Goal: Information Seeking & Learning: Learn about a topic

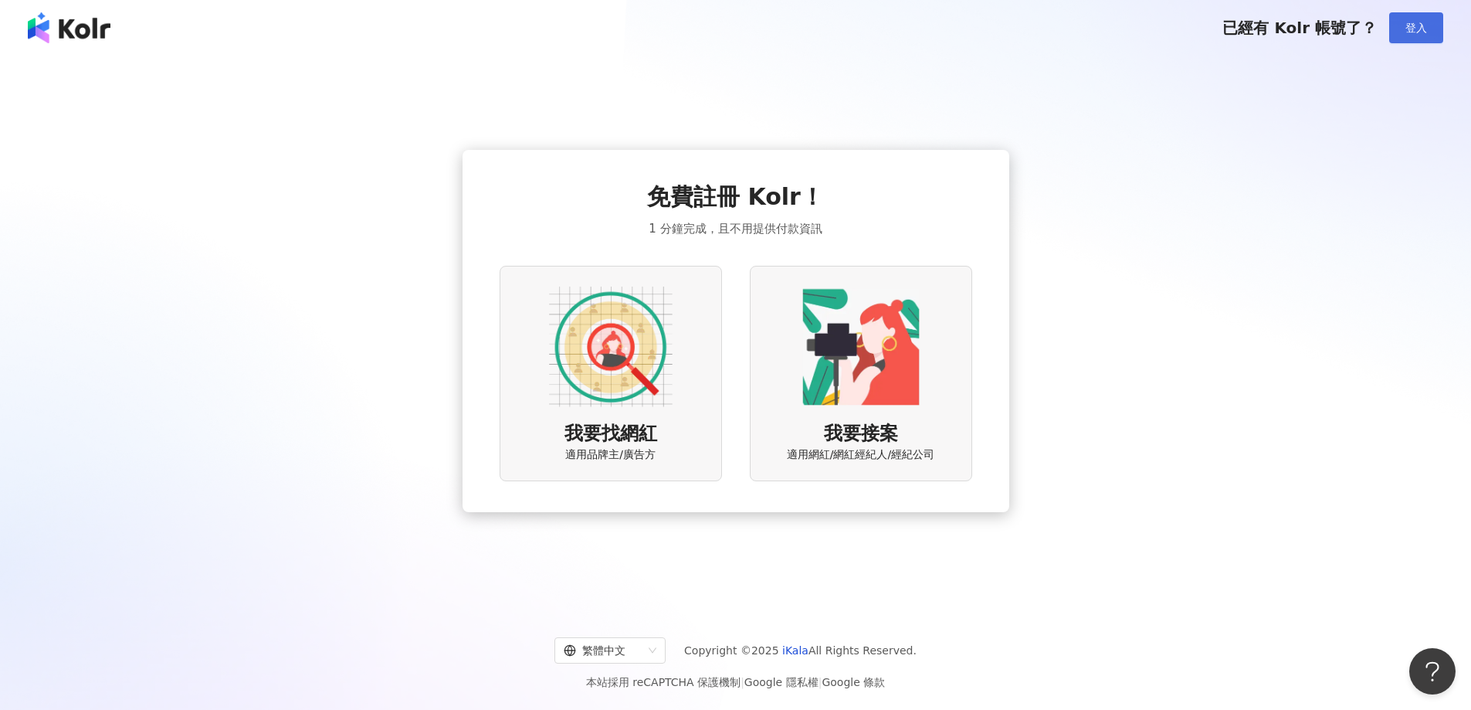
click at [1426, 26] on span "登入" at bounding box center [1417, 28] width 22 height 12
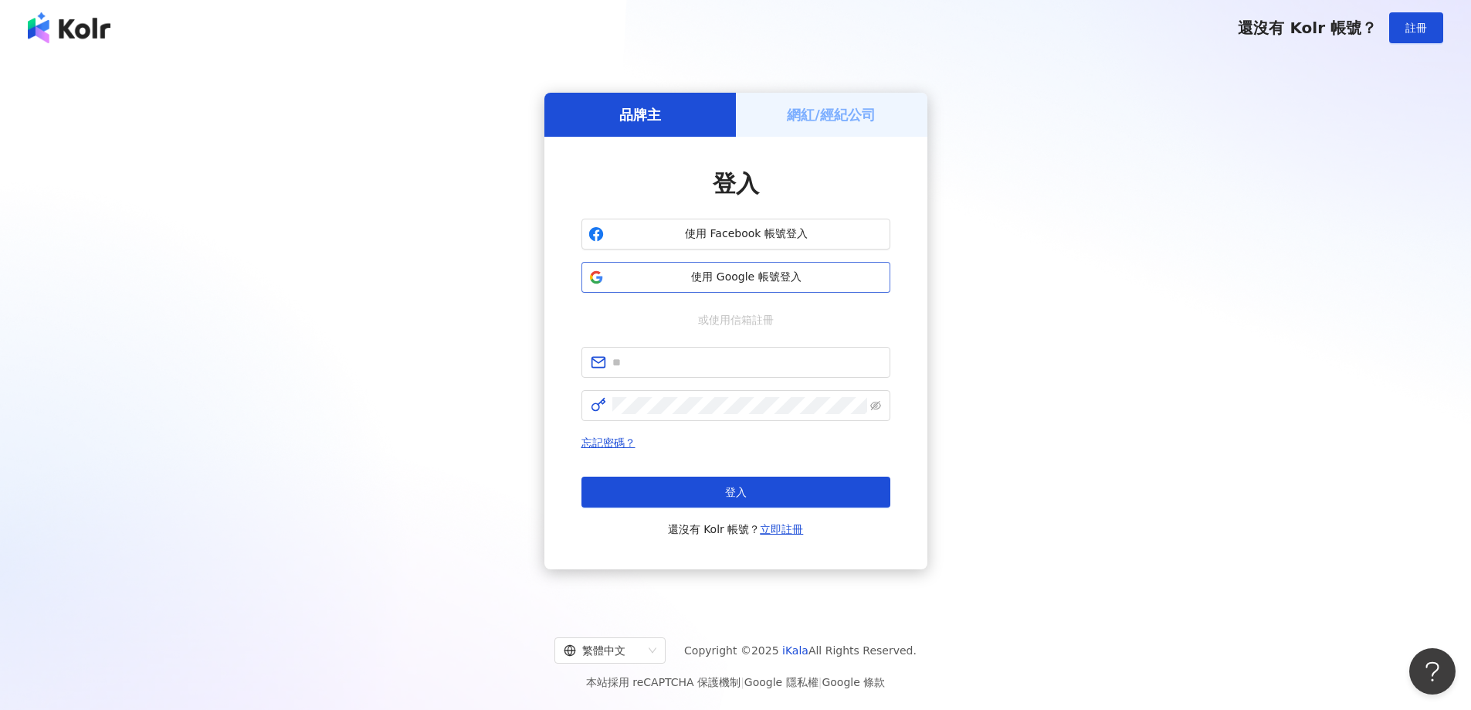
click at [767, 280] on span "使用 Google 帳號登入" at bounding box center [746, 277] width 273 height 15
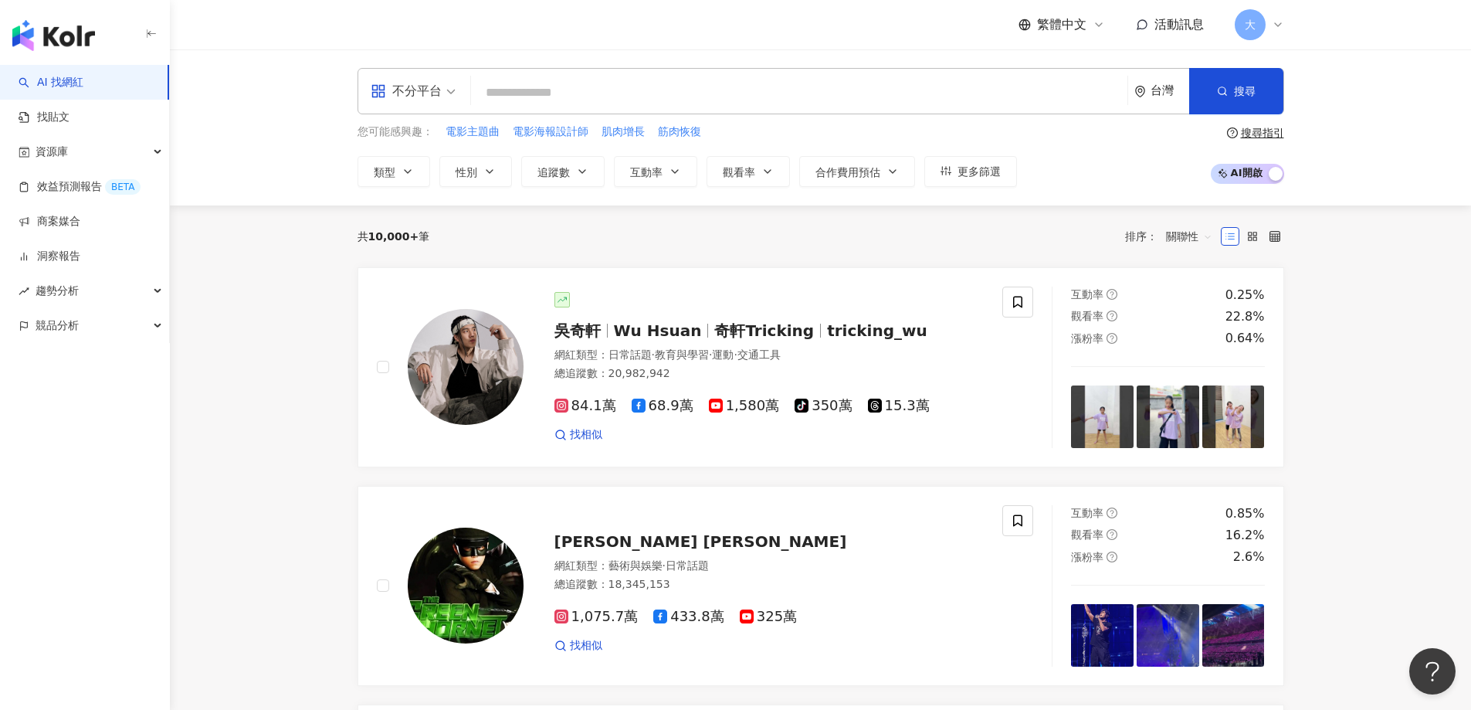
click at [535, 103] on input "search" at bounding box center [799, 92] width 644 height 29
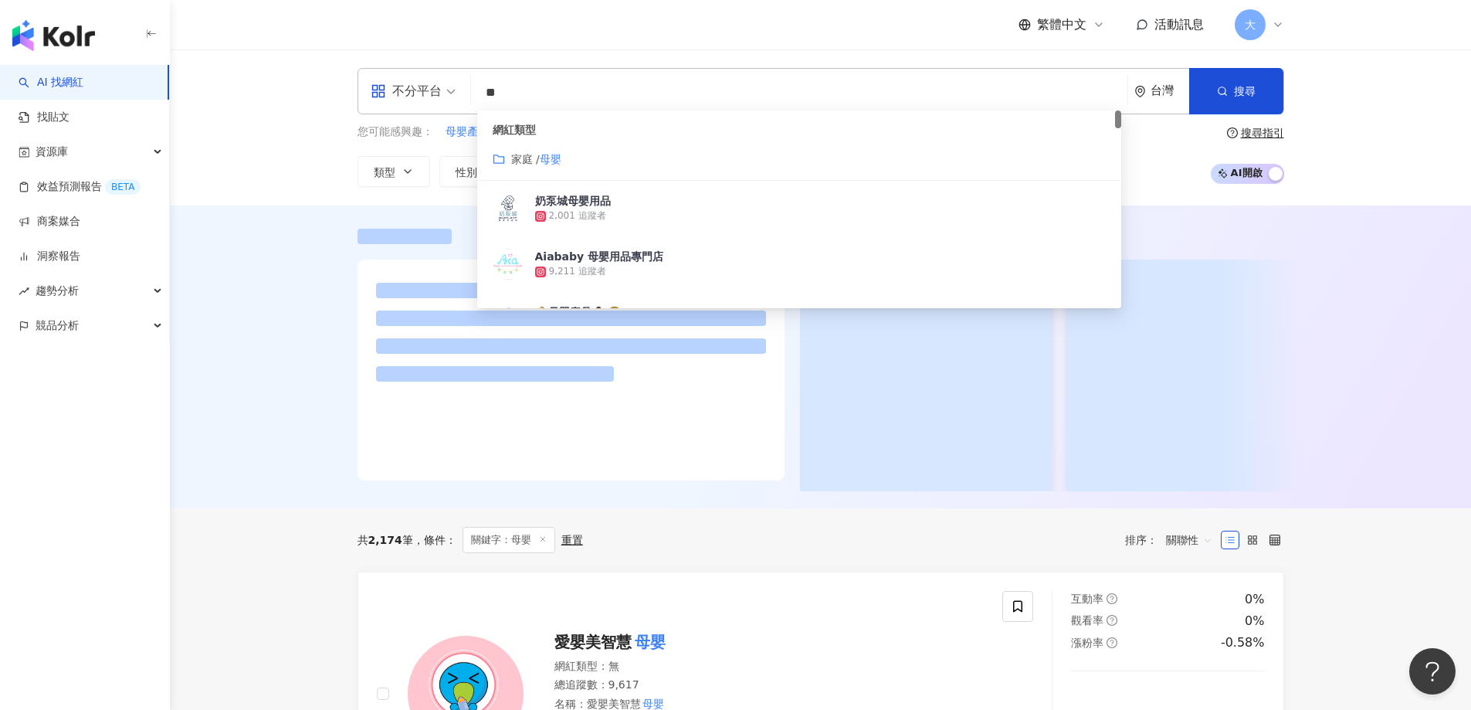
click at [1378, 174] on div "不分平台 ** 台灣 搜尋 customizedTag 網紅類型 家庭 / 母嬰 奶泵城母嬰用品 2,001 追蹤者 Aiababy 母嬰用品專門店 9,21…" at bounding box center [821, 127] width 1302 height 156
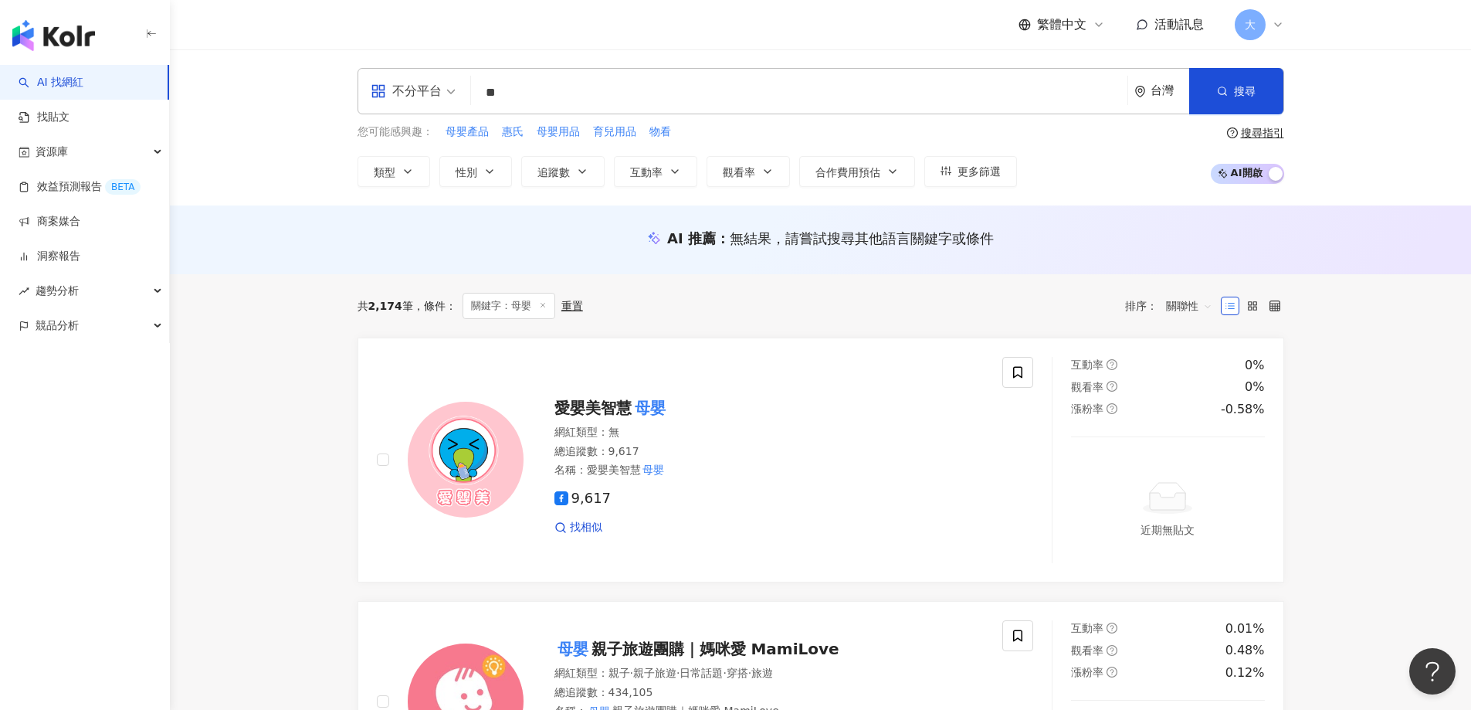
click at [581, 81] on input "**" at bounding box center [799, 92] width 644 height 29
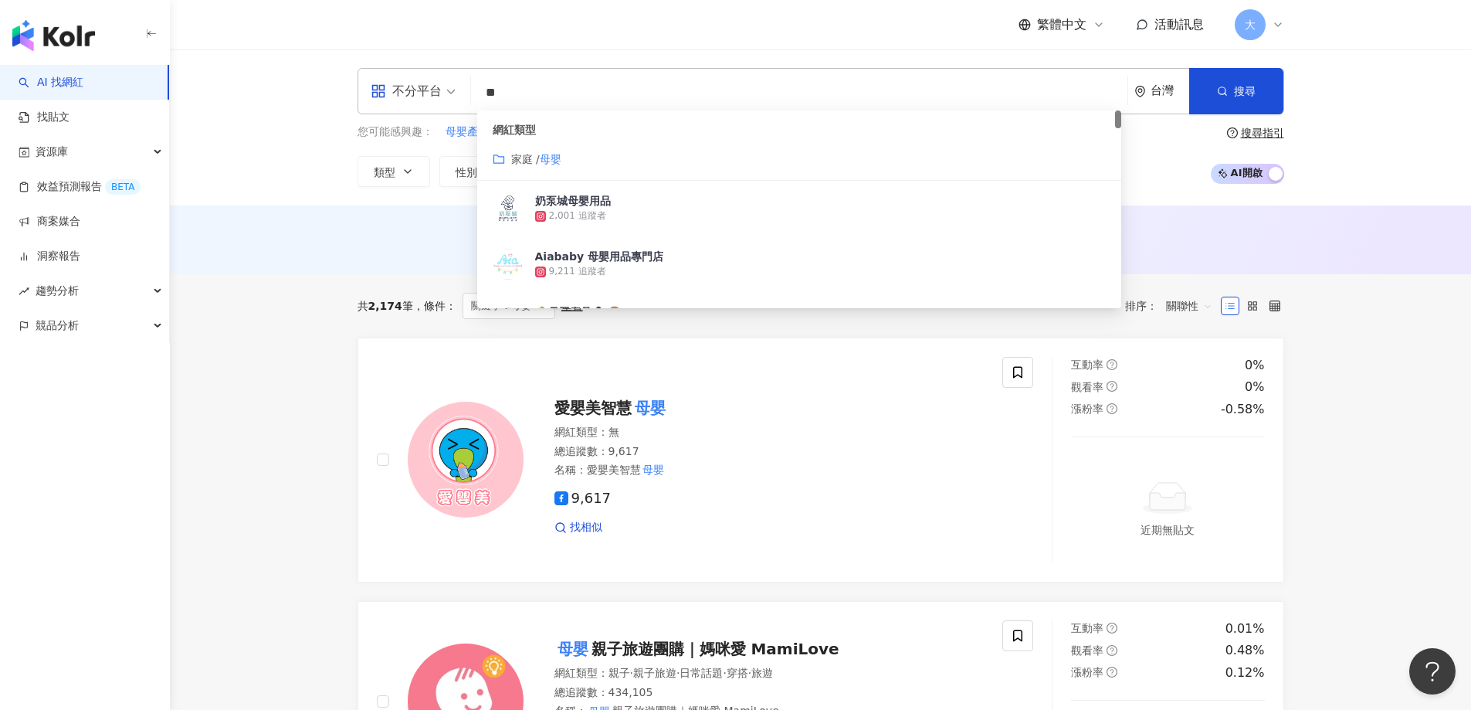
type input "*"
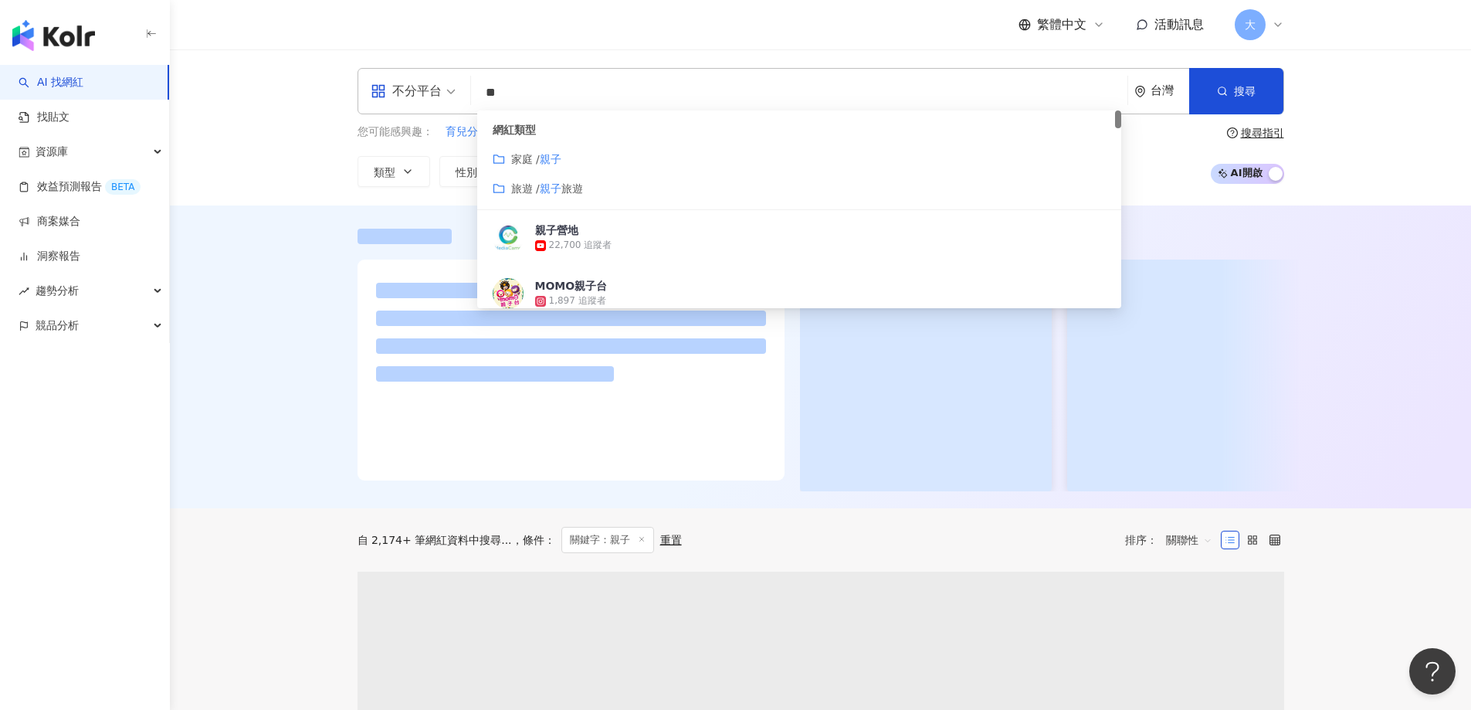
click at [538, 157] on span "家庭 /" at bounding box center [525, 159] width 29 height 12
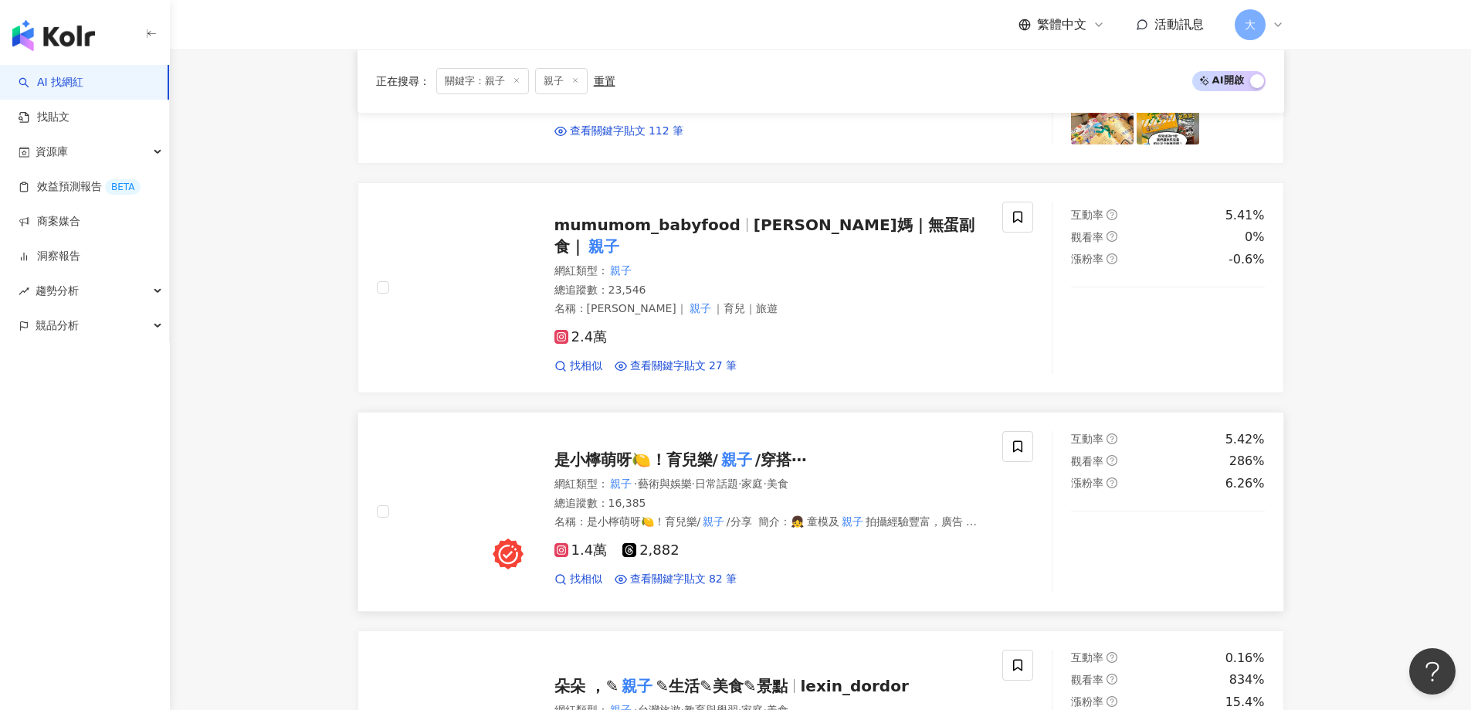
scroll to position [1236, 0]
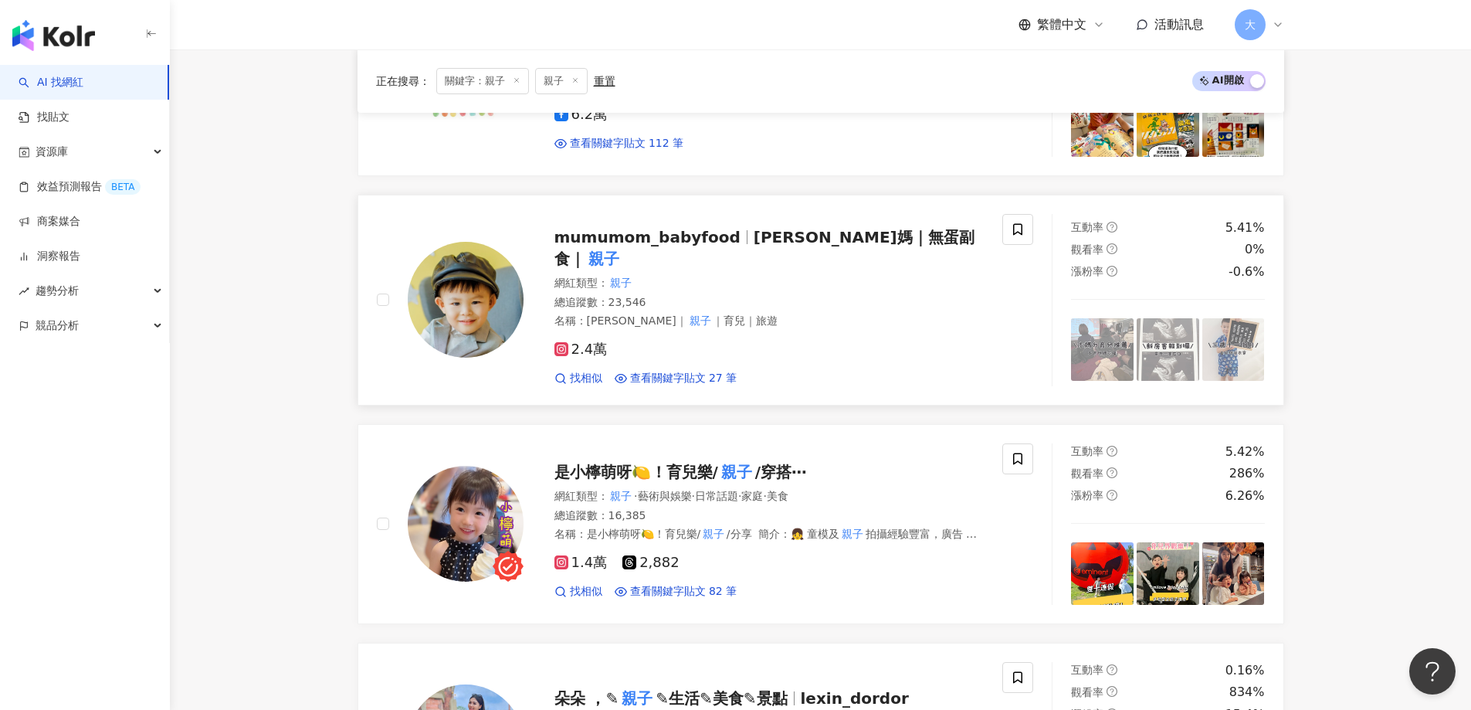
click at [505, 300] on img at bounding box center [466, 300] width 116 height 116
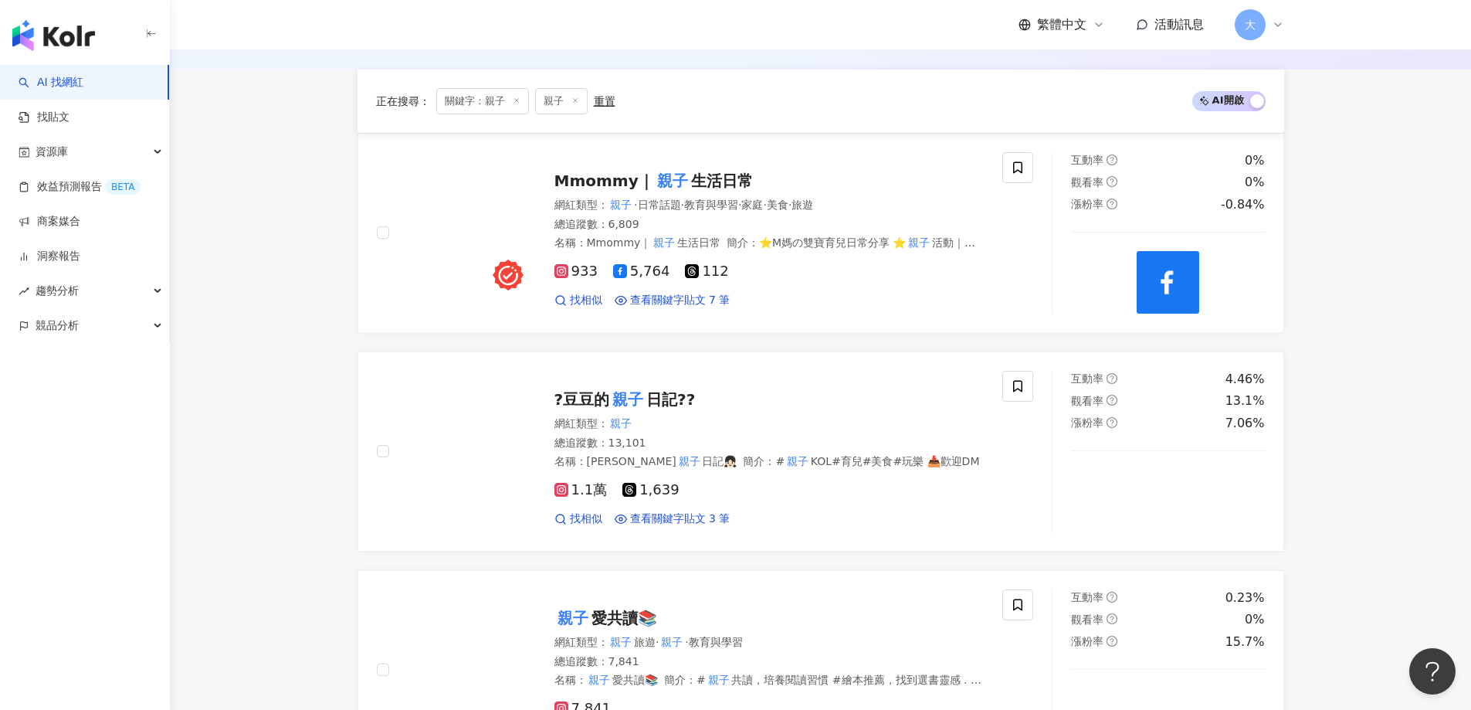
scroll to position [0, 0]
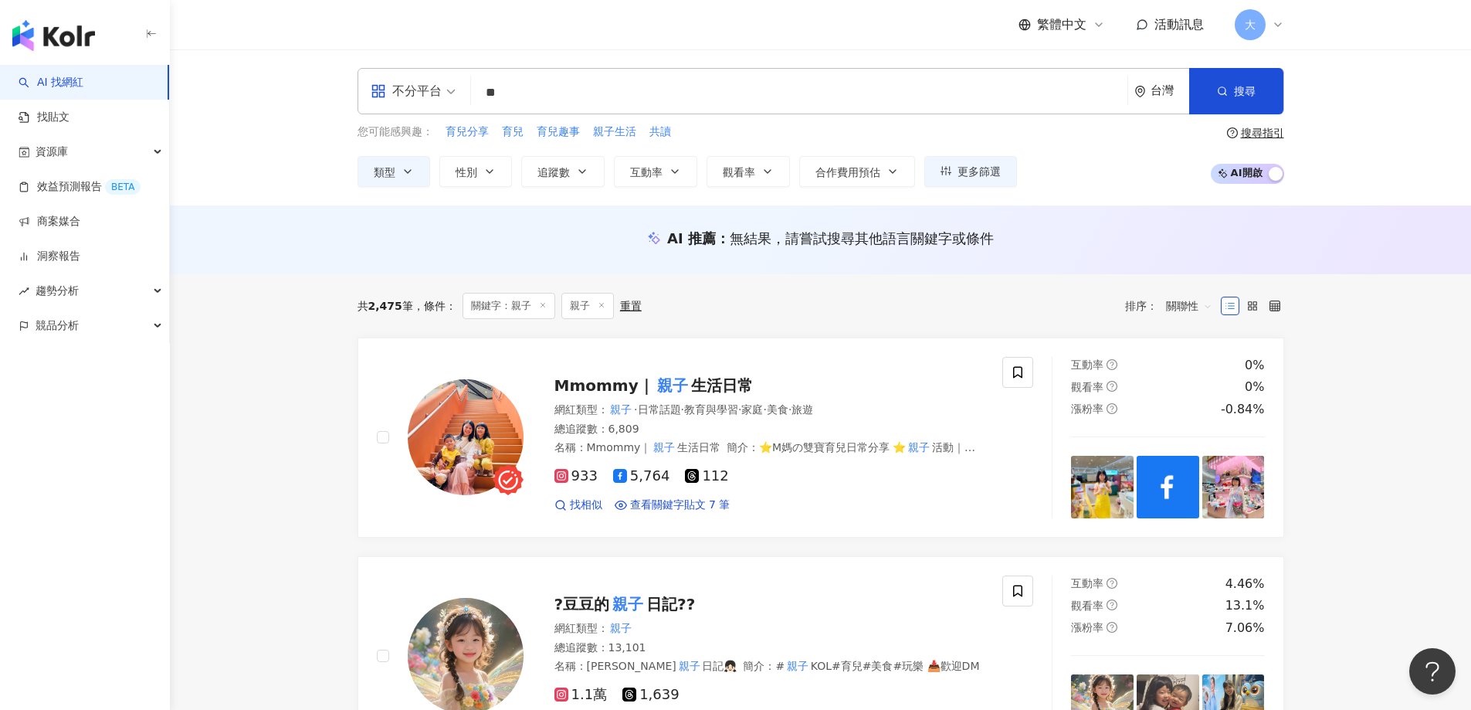
click at [932, 311] on div "共 2,475 筆 條件 ： 關鍵字：親子 親子 重置 排序： 關聯性" at bounding box center [821, 306] width 927 height 26
drag, startPoint x: 668, startPoint y: 230, endPoint x: 1018, endPoint y: 247, distance: 350.3
click at [1021, 245] on div "AI 推薦 ： 無結果，請嘗試搜尋其他語言關鍵字或條件" at bounding box center [821, 238] width 927 height 19
drag, startPoint x: 941, startPoint y: 283, endPoint x: 541, endPoint y: 213, distance: 406.1
click at [928, 283] on div "共 2,475 筆 條件 ： 關鍵字：親子 親子 重置 排序： 關聯性" at bounding box center [821, 305] width 927 height 63
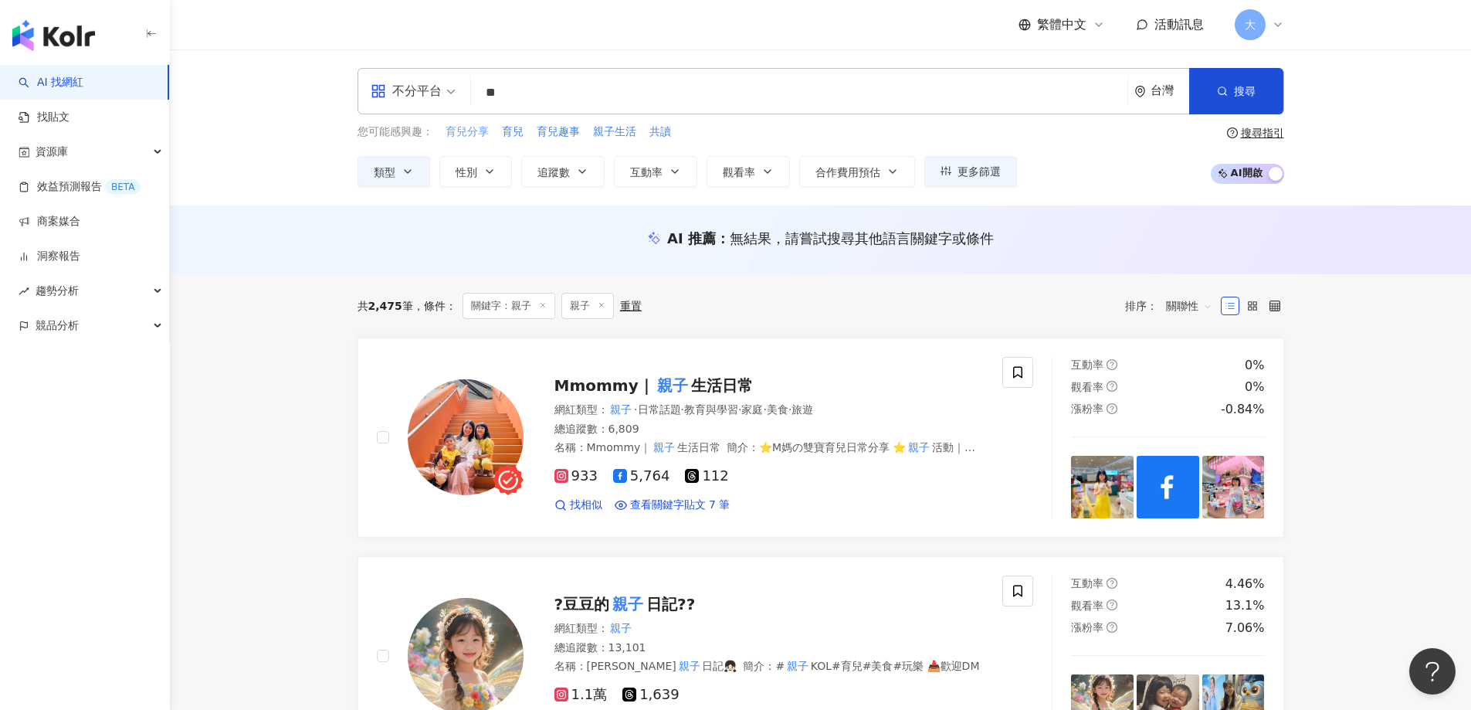
click at [480, 130] on span "育兒分享" at bounding box center [467, 131] width 43 height 15
type input "****"
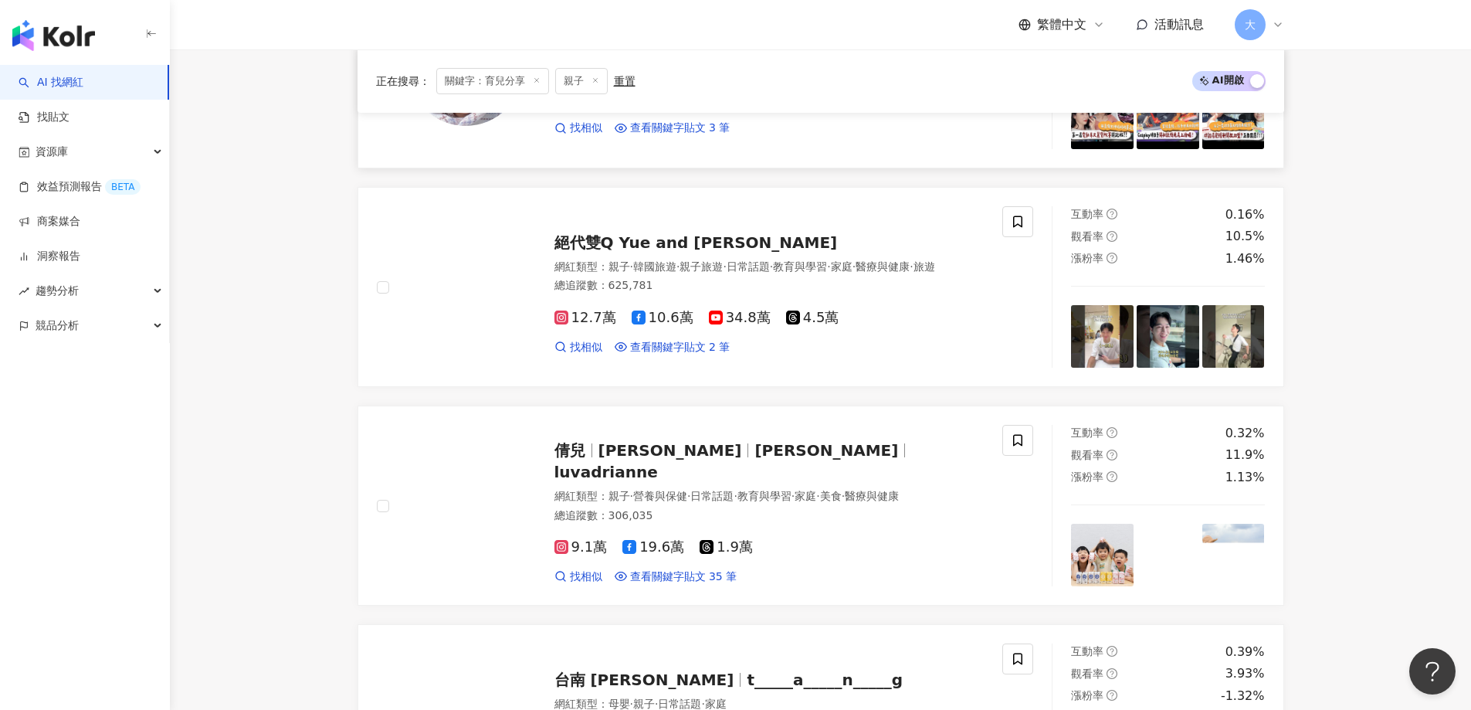
scroll to position [927, 0]
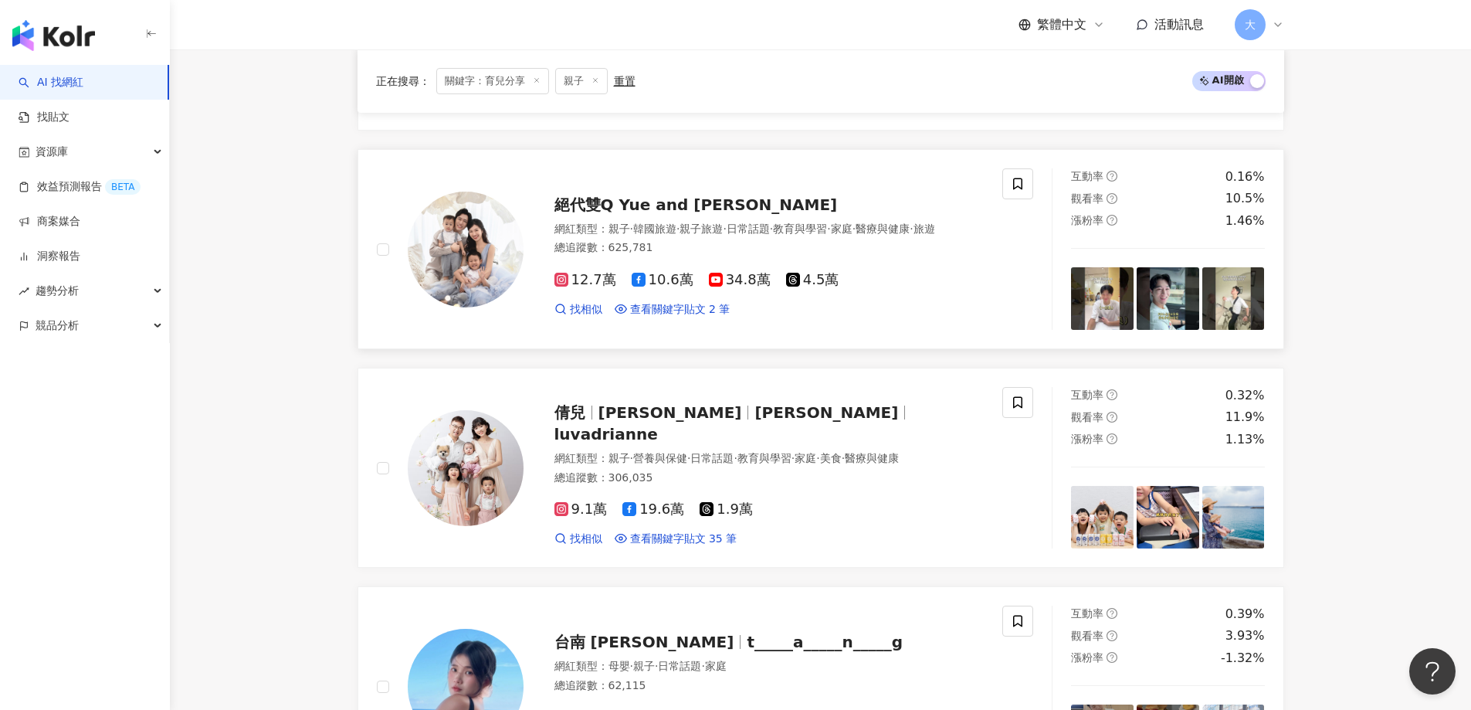
click at [500, 238] on img at bounding box center [466, 250] width 116 height 116
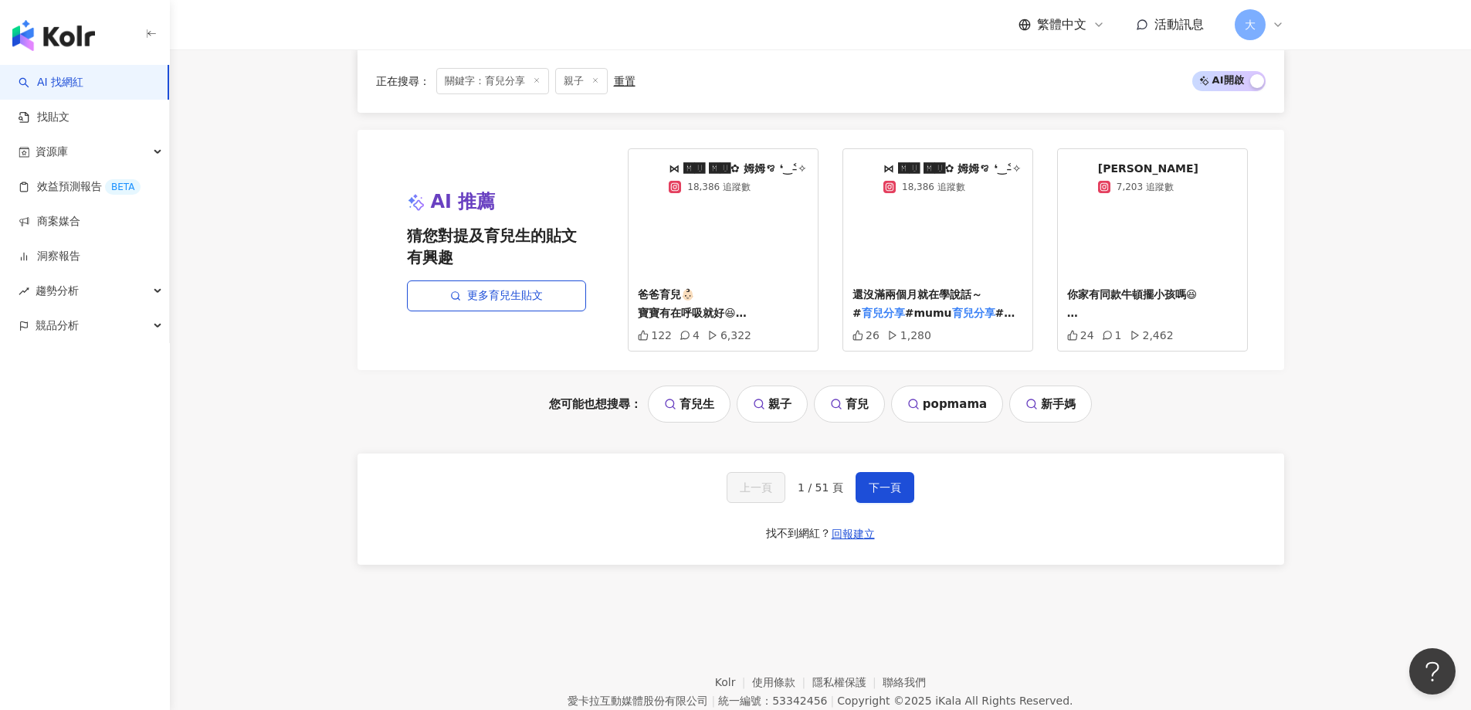
scroll to position [3209, 0]
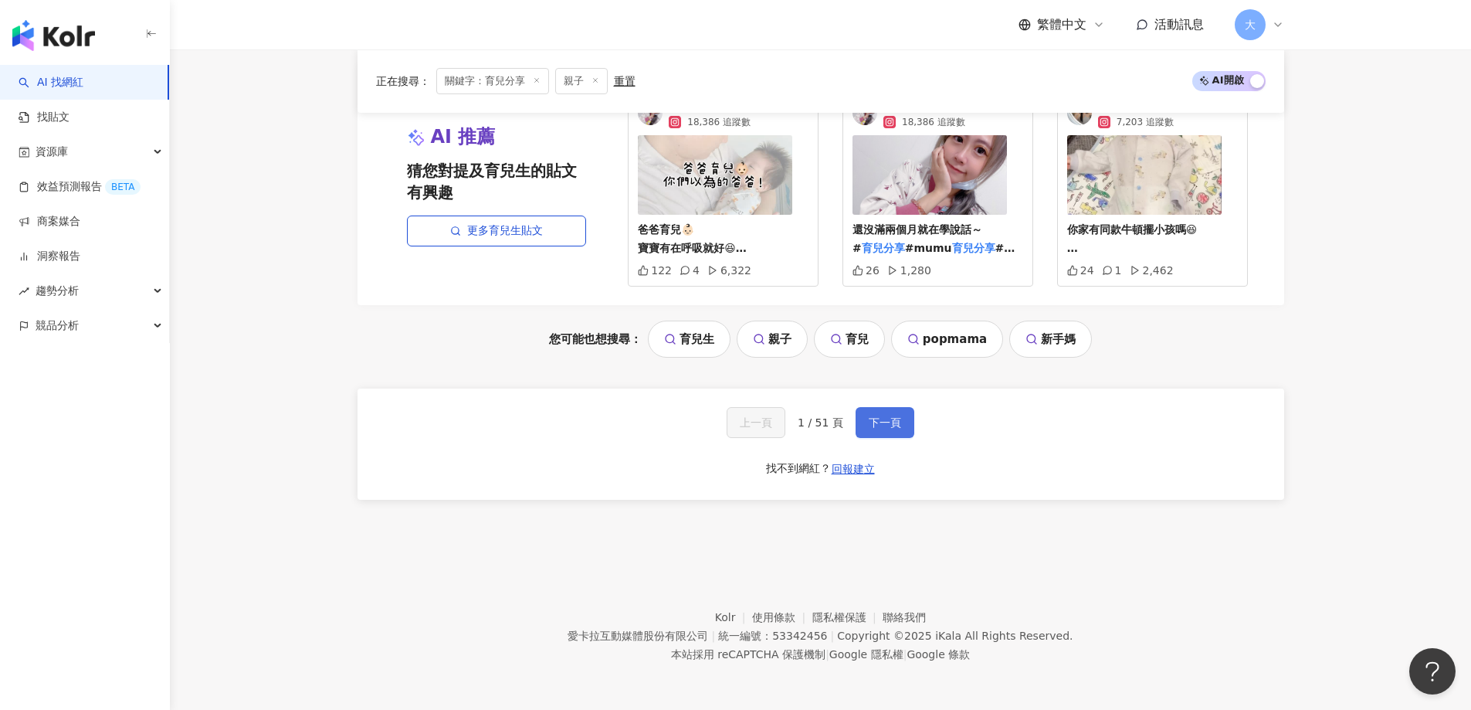
click at [888, 414] on button "下一頁" at bounding box center [885, 422] width 59 height 31
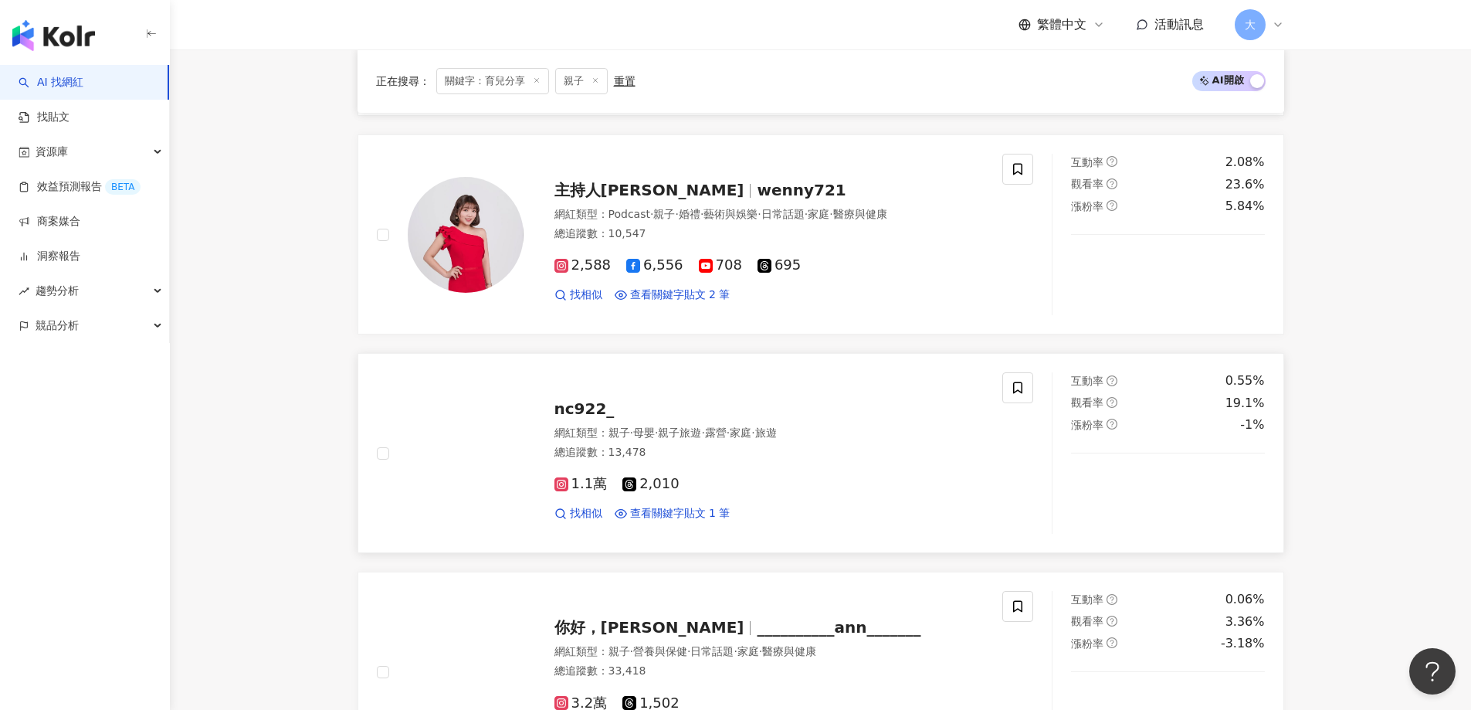
scroll to position [2317, 0]
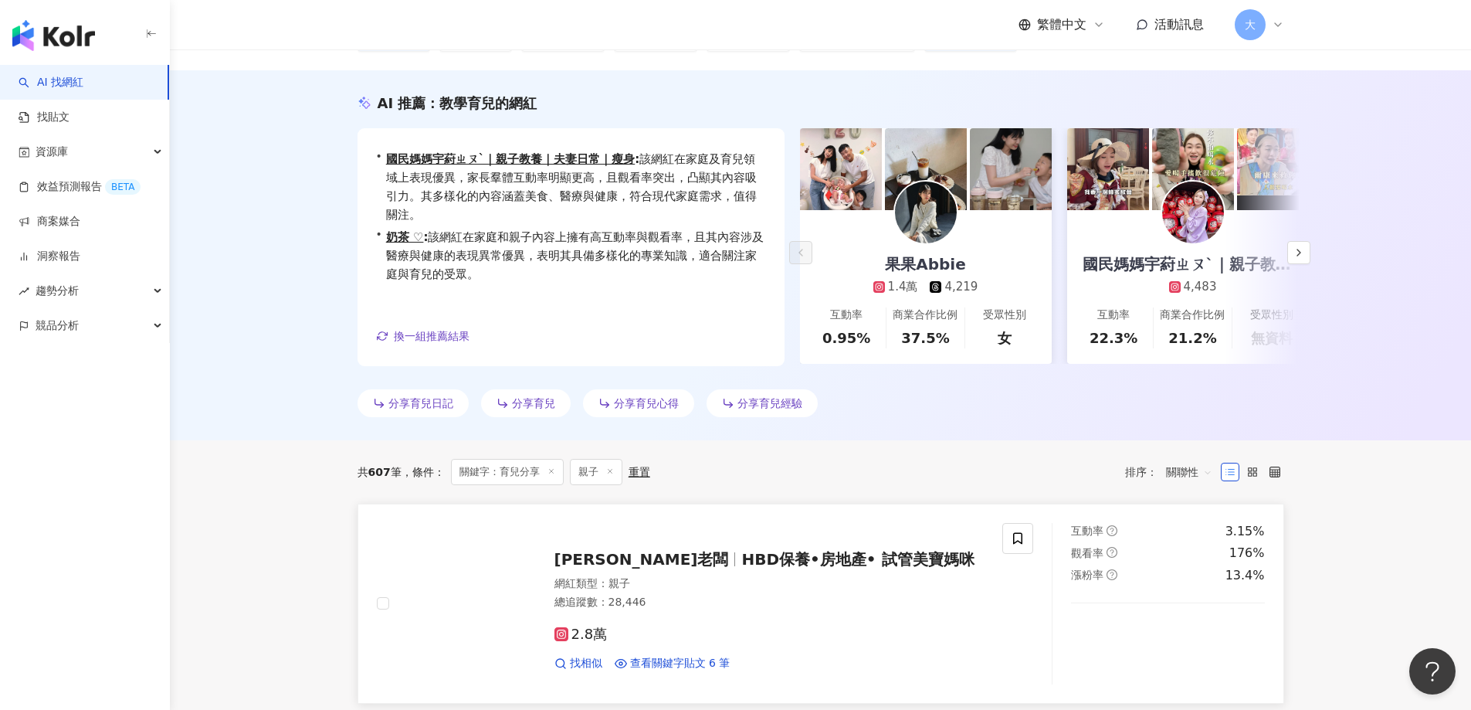
scroll to position [120, 0]
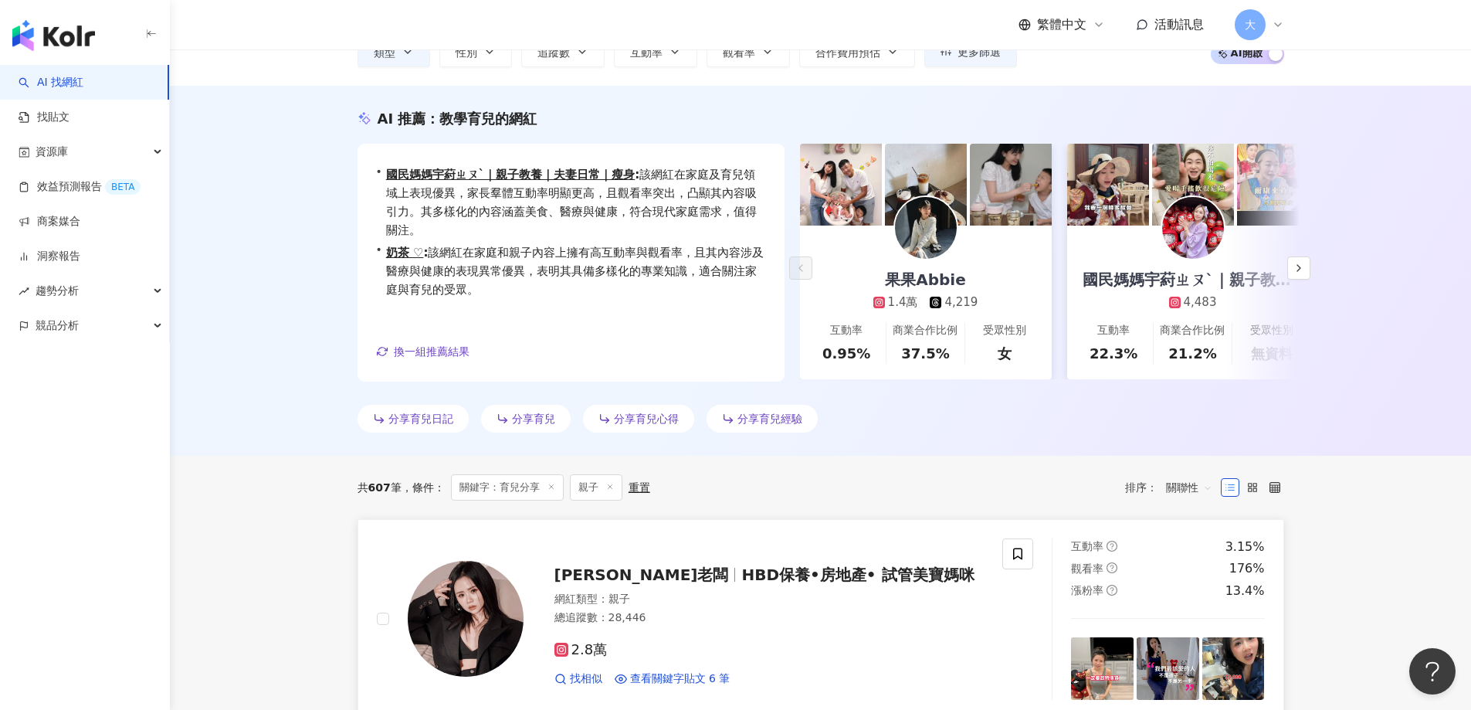
click at [524, 632] on div "莎老闆 HBD保養•房地產• 試管美寶媽咪 網紅類型 ： 親子 總追蹤數 ： 28,446 2.8萬 找相似 查看關鍵字貼文 6 筆" at bounding box center [754, 619] width 461 height 135
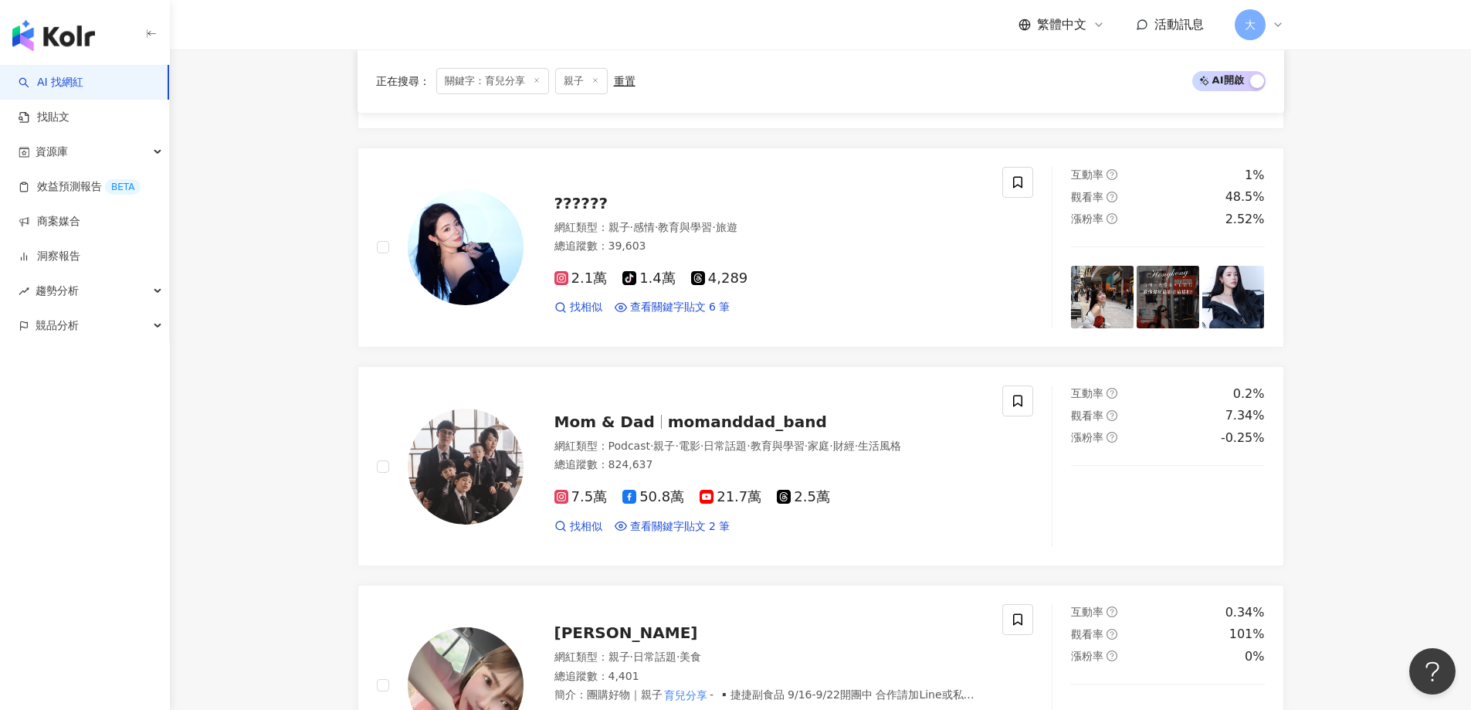
scroll to position [738, 0]
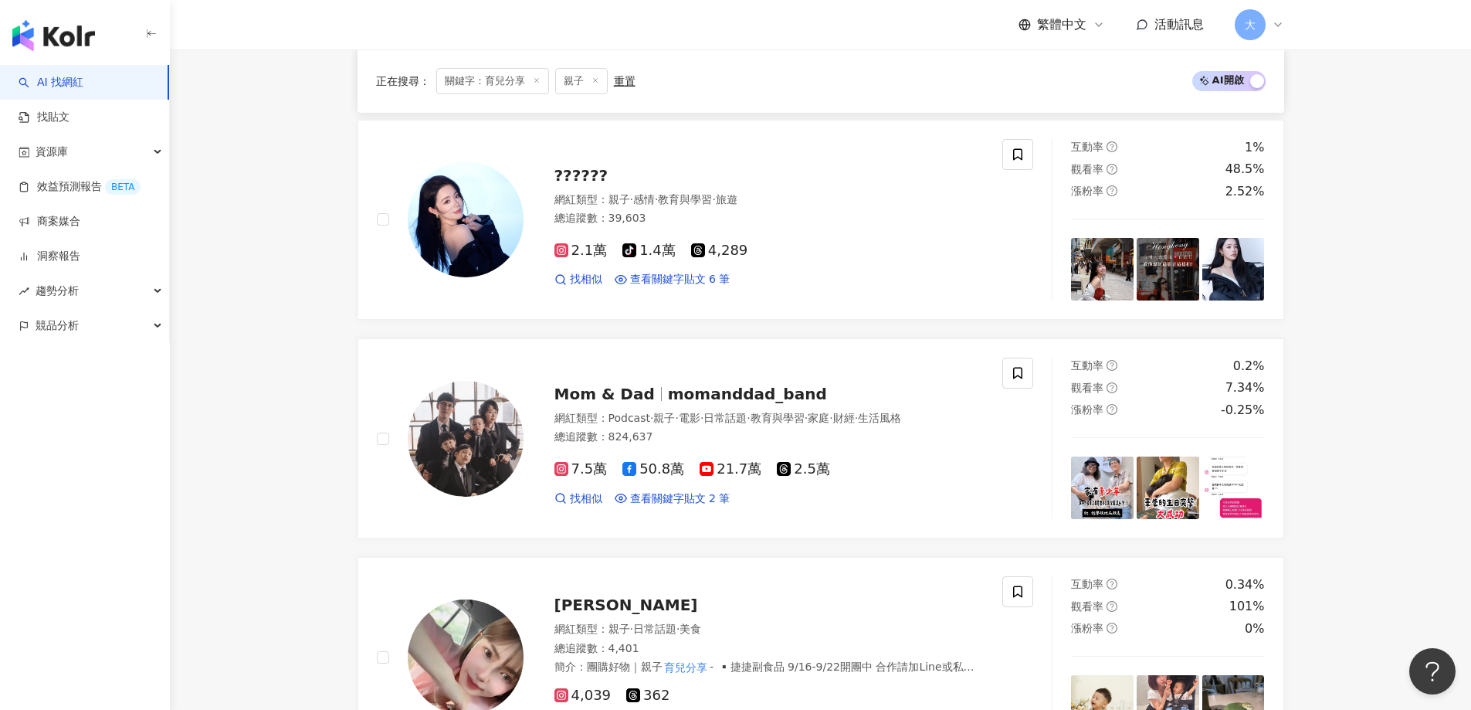
drag, startPoint x: 249, startPoint y: 219, endPoint x: 267, endPoint y: 213, distance: 19.3
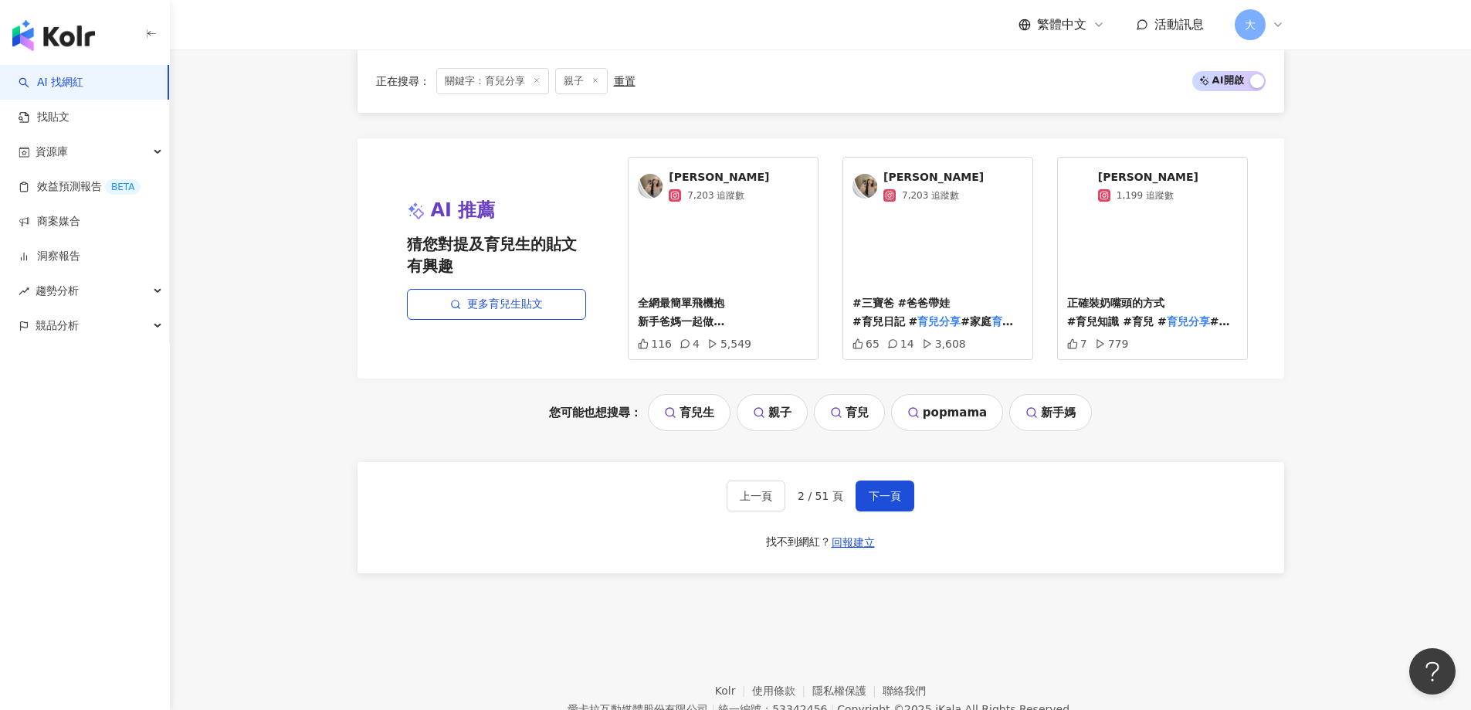
scroll to position [3209, 0]
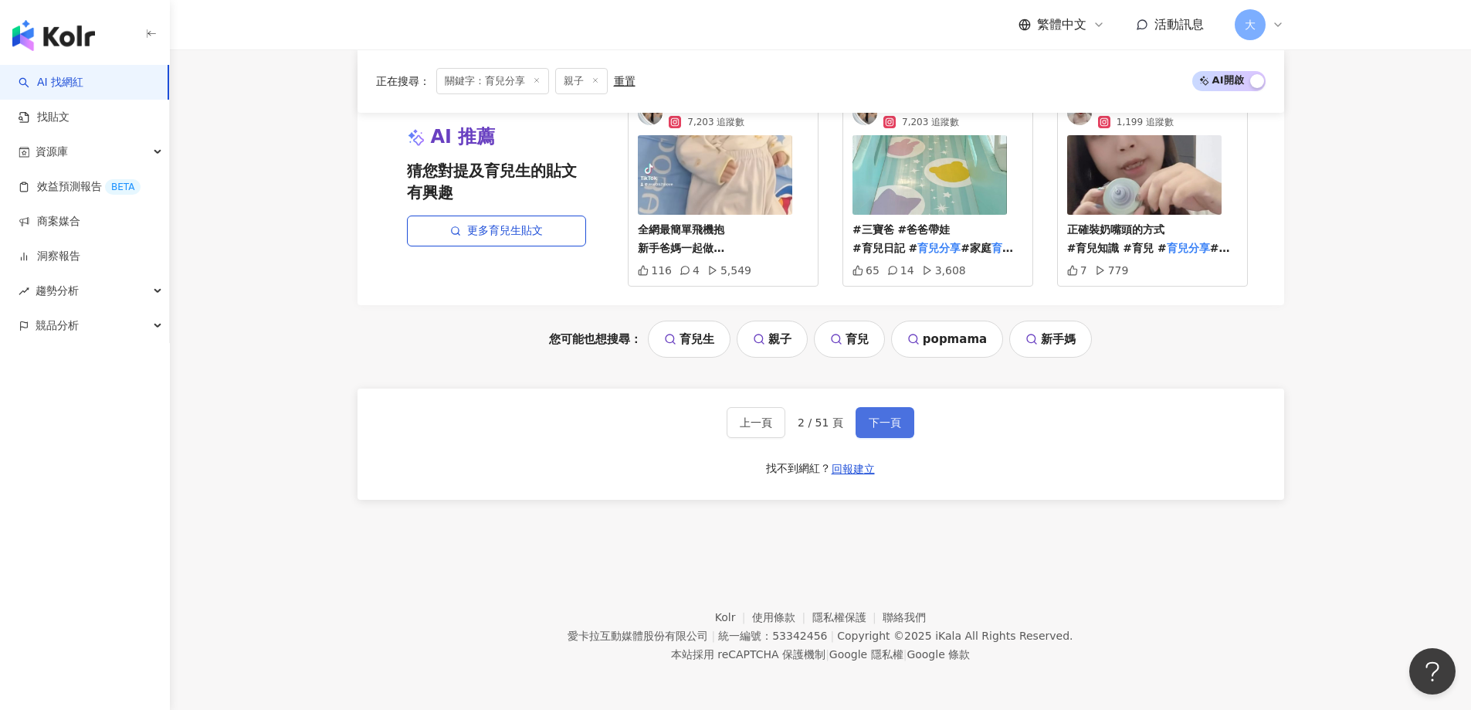
click at [882, 417] on span "下一頁" at bounding box center [885, 422] width 32 height 12
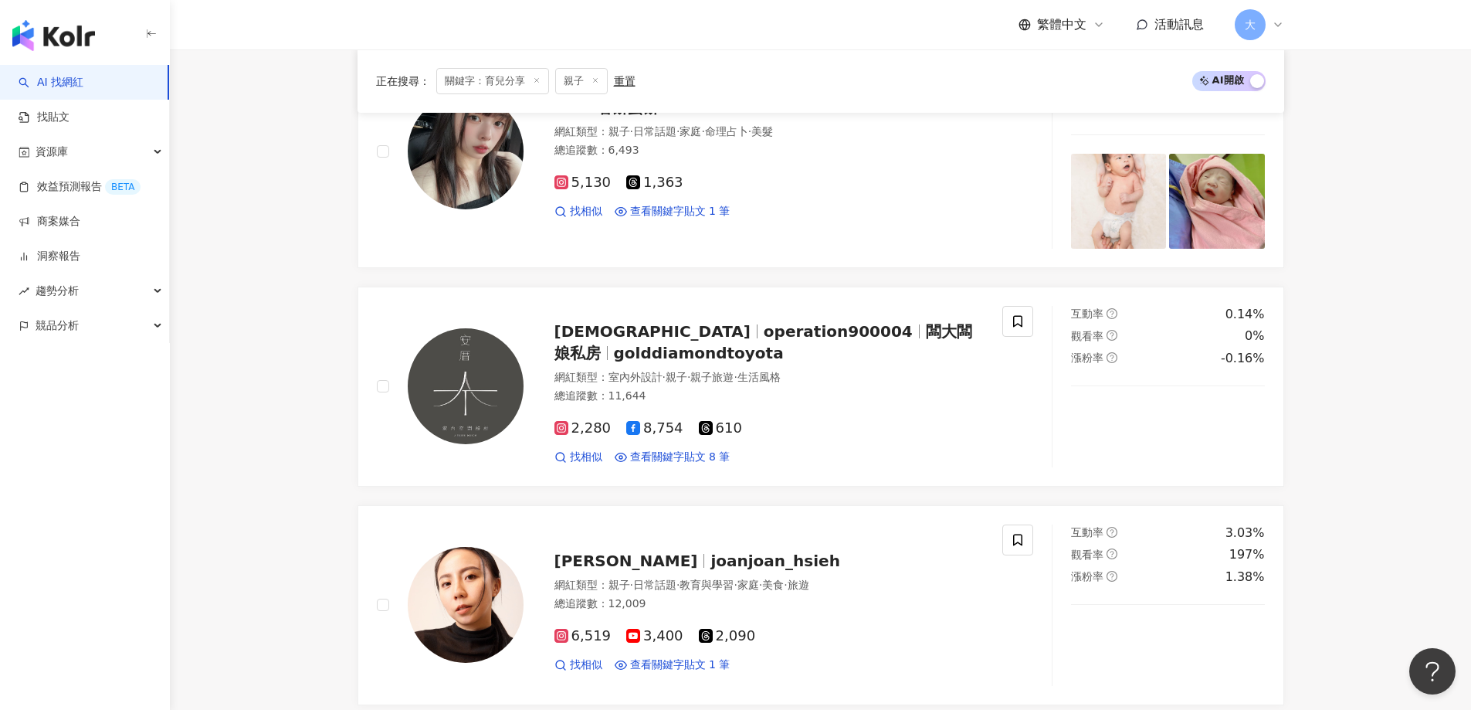
scroll to position [2317, 0]
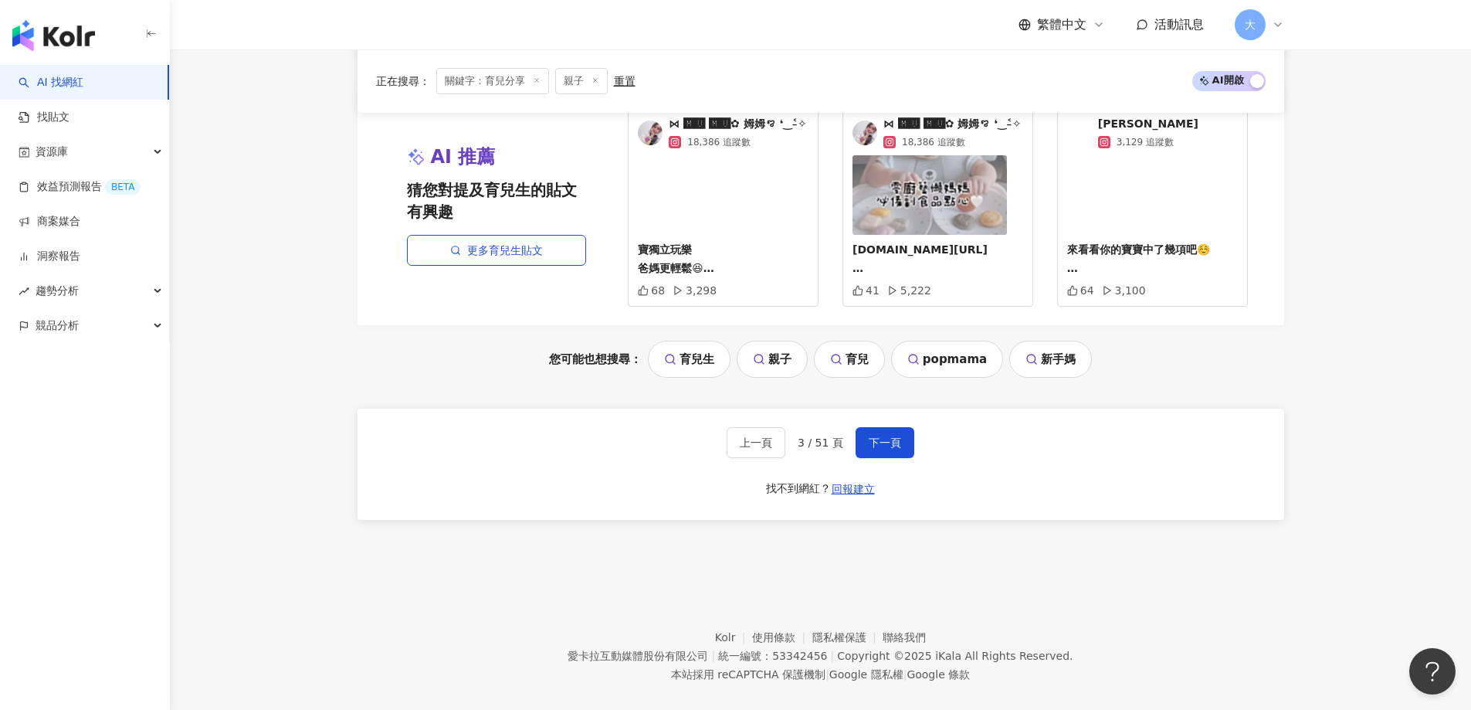
scroll to position [3287, 0]
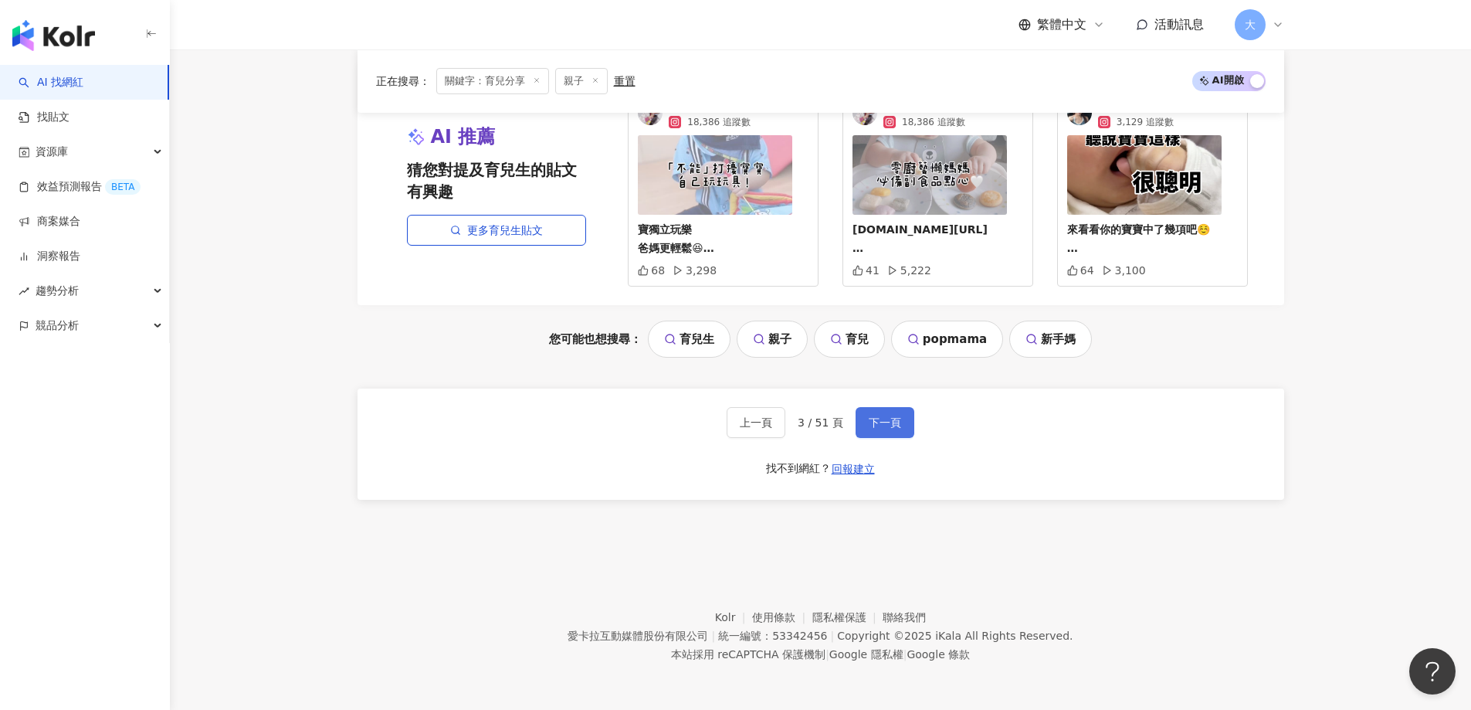
click at [872, 414] on button "下一頁" at bounding box center [885, 422] width 59 height 31
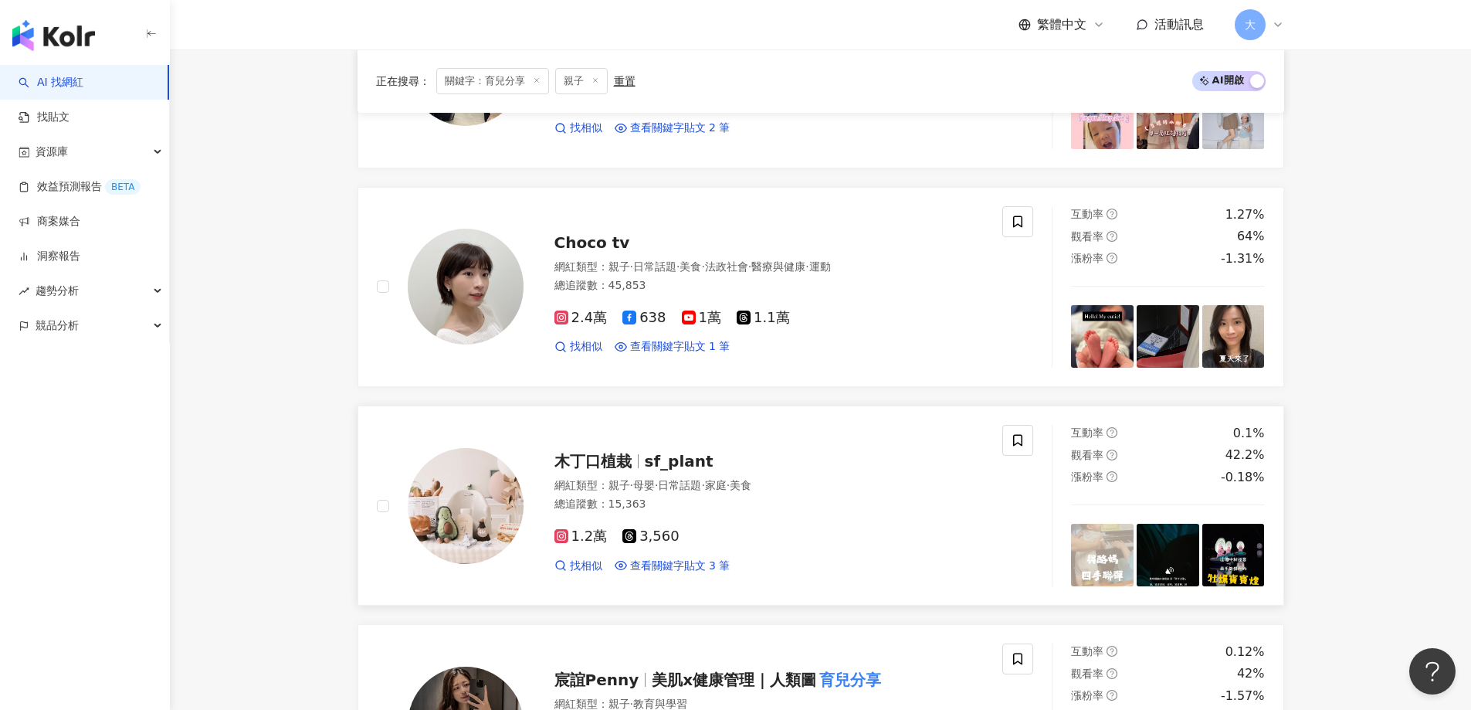
scroll to position [815, 0]
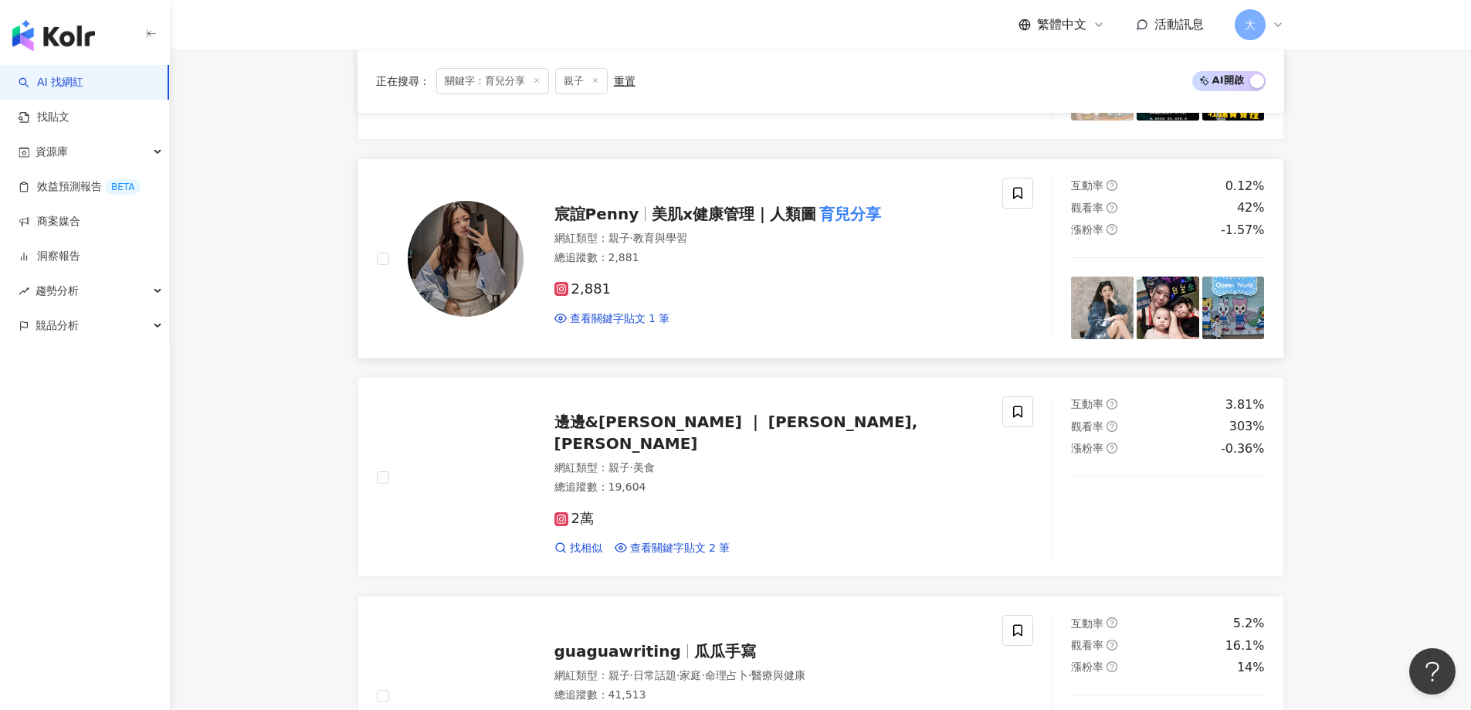
scroll to position [1278, 0]
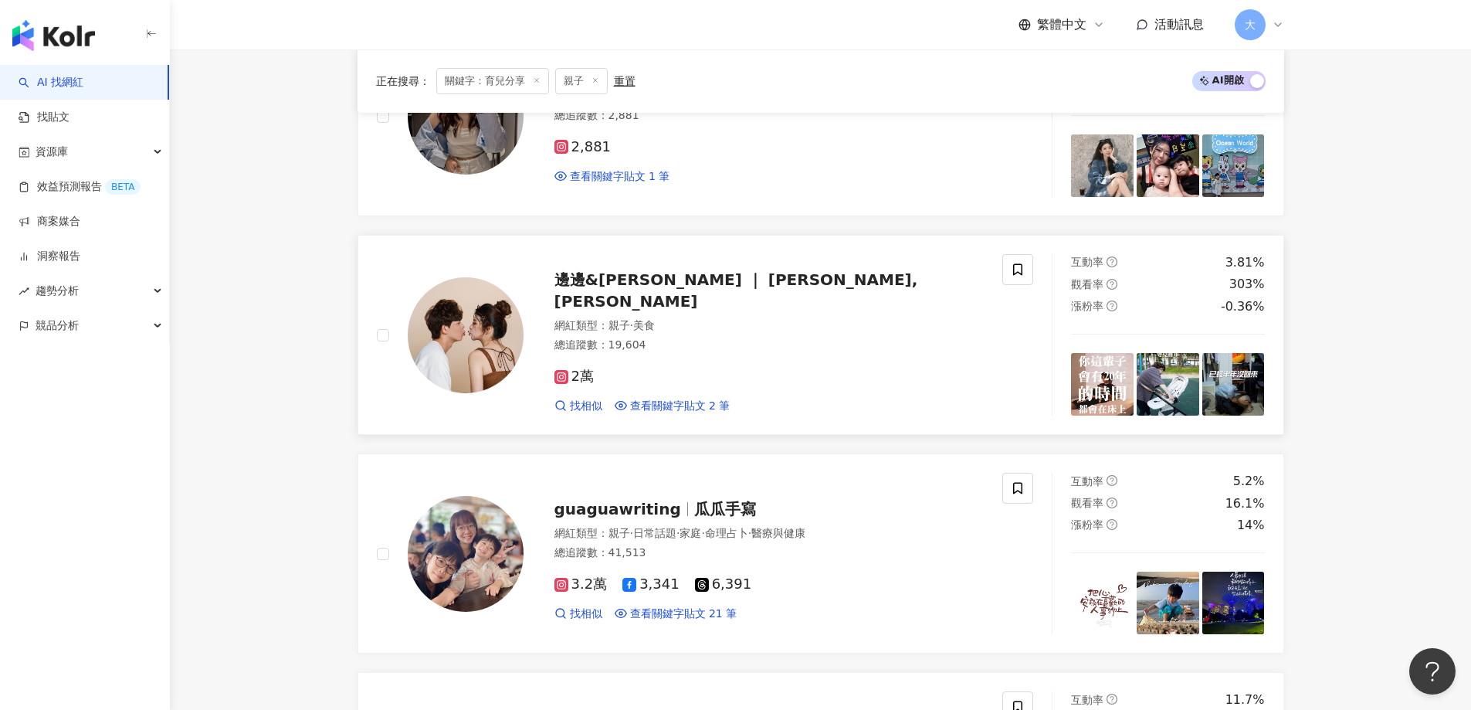
click at [490, 347] on img at bounding box center [466, 335] width 116 height 116
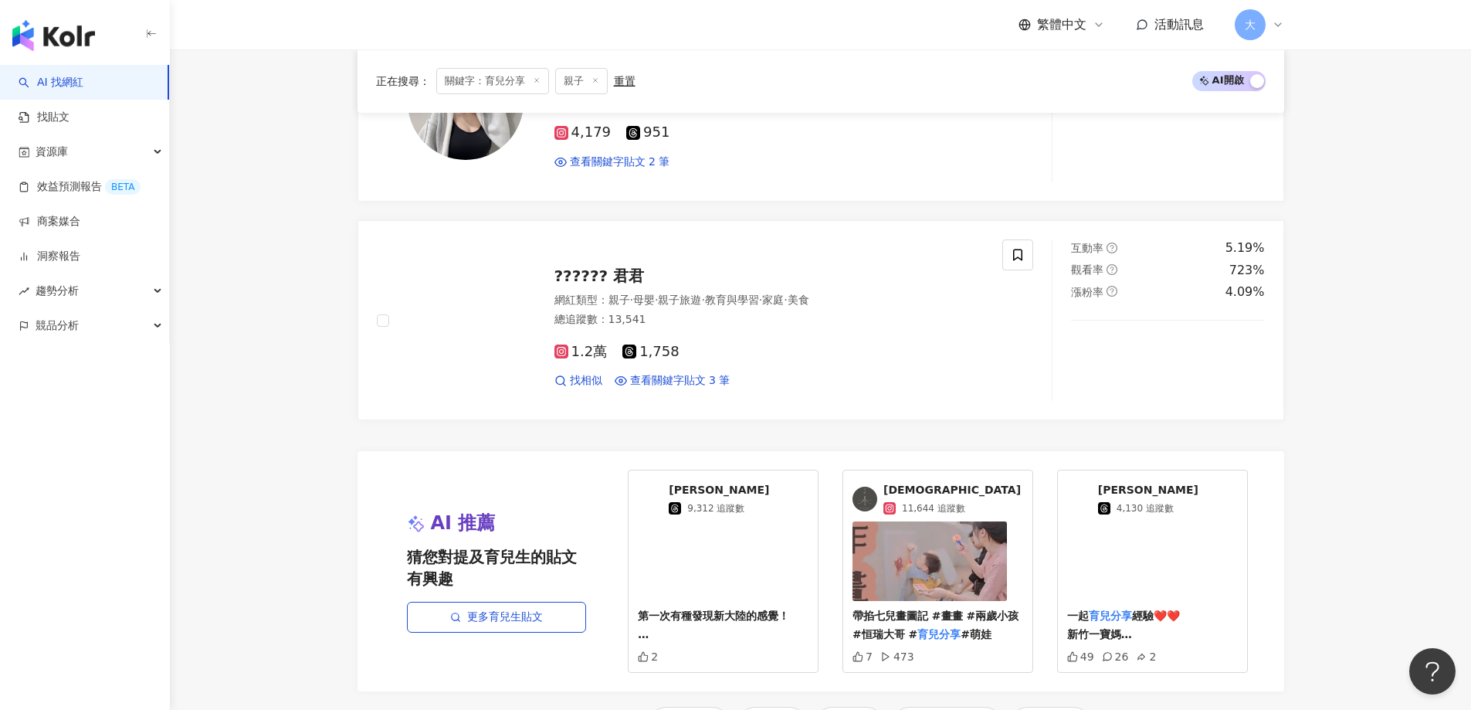
scroll to position [3209, 0]
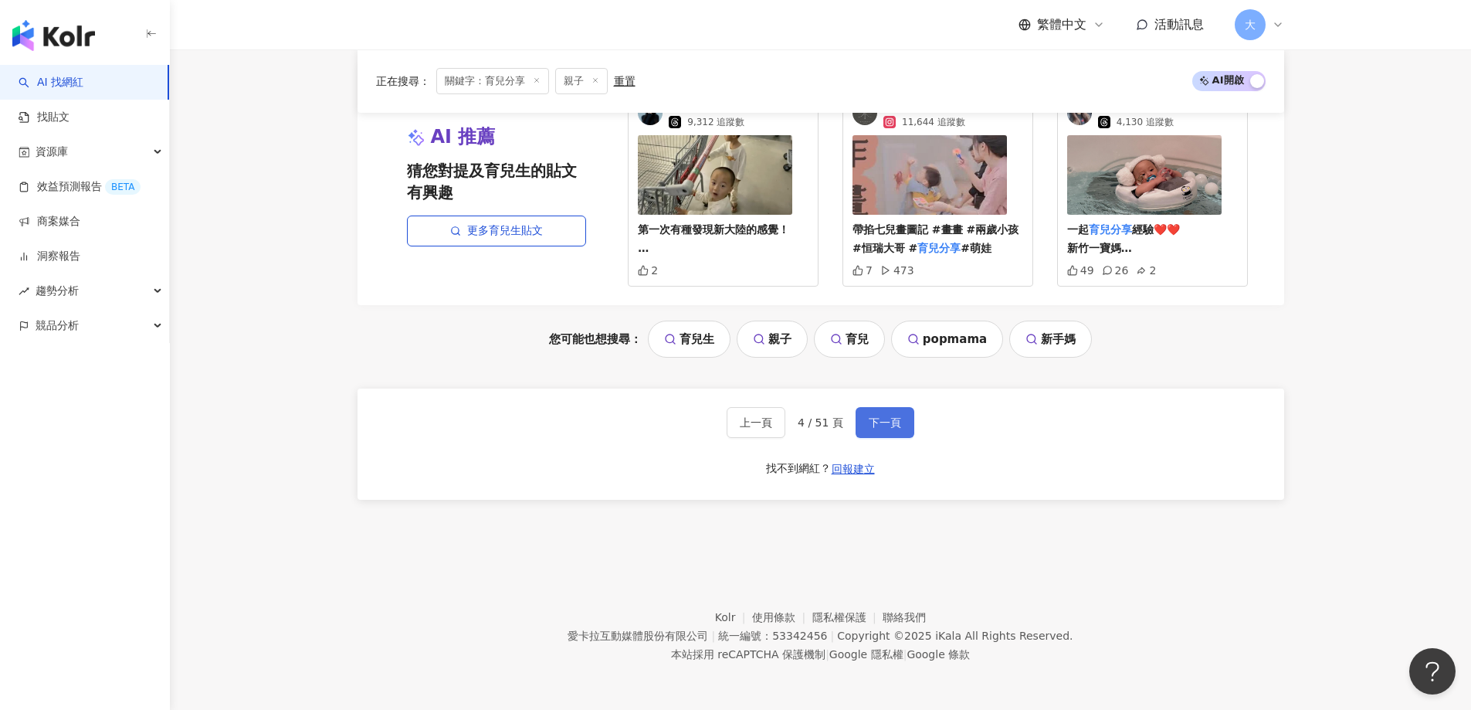
click at [882, 422] on span "下一頁" at bounding box center [885, 422] width 32 height 12
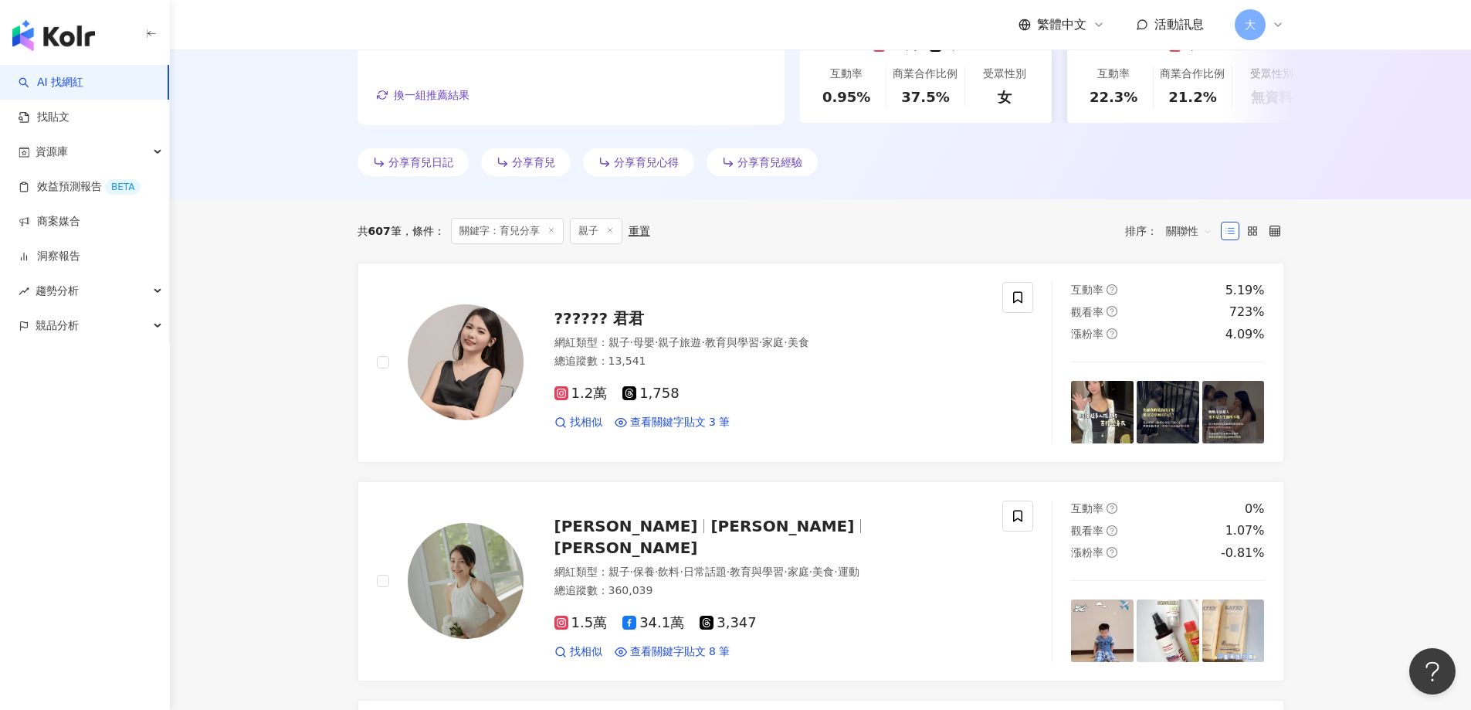
scroll to position [0, 0]
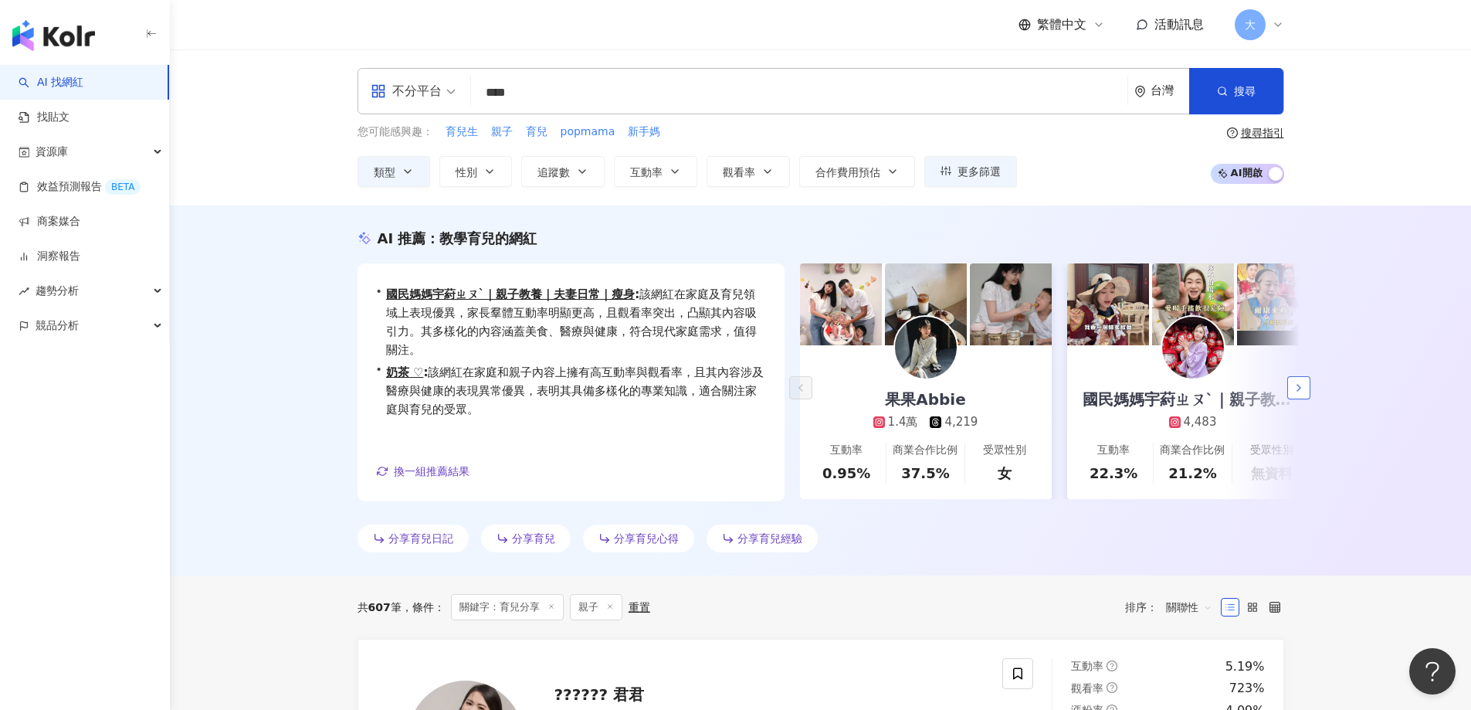
click at [1303, 397] on button "button" at bounding box center [1299, 387] width 23 height 23
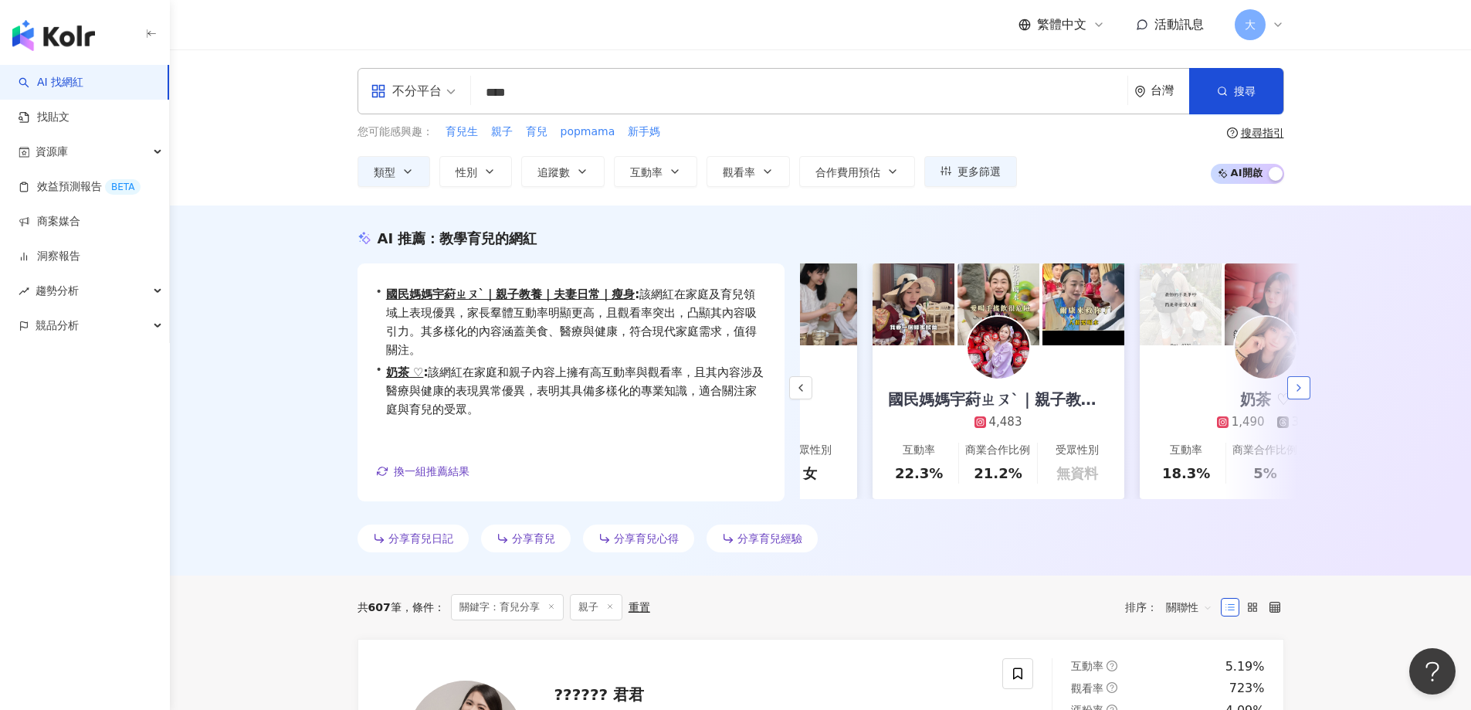
scroll to position [0, 267]
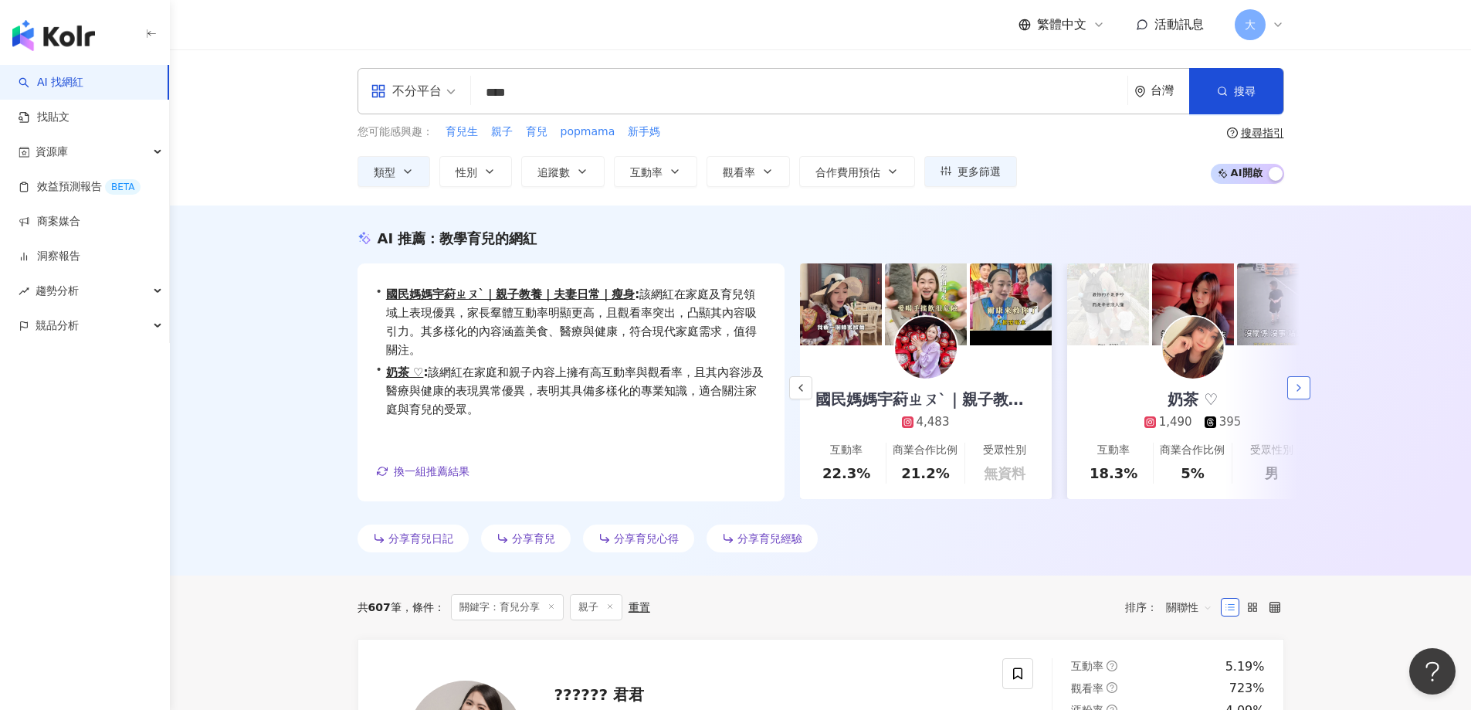
click at [1295, 394] on button "button" at bounding box center [1299, 387] width 23 height 23
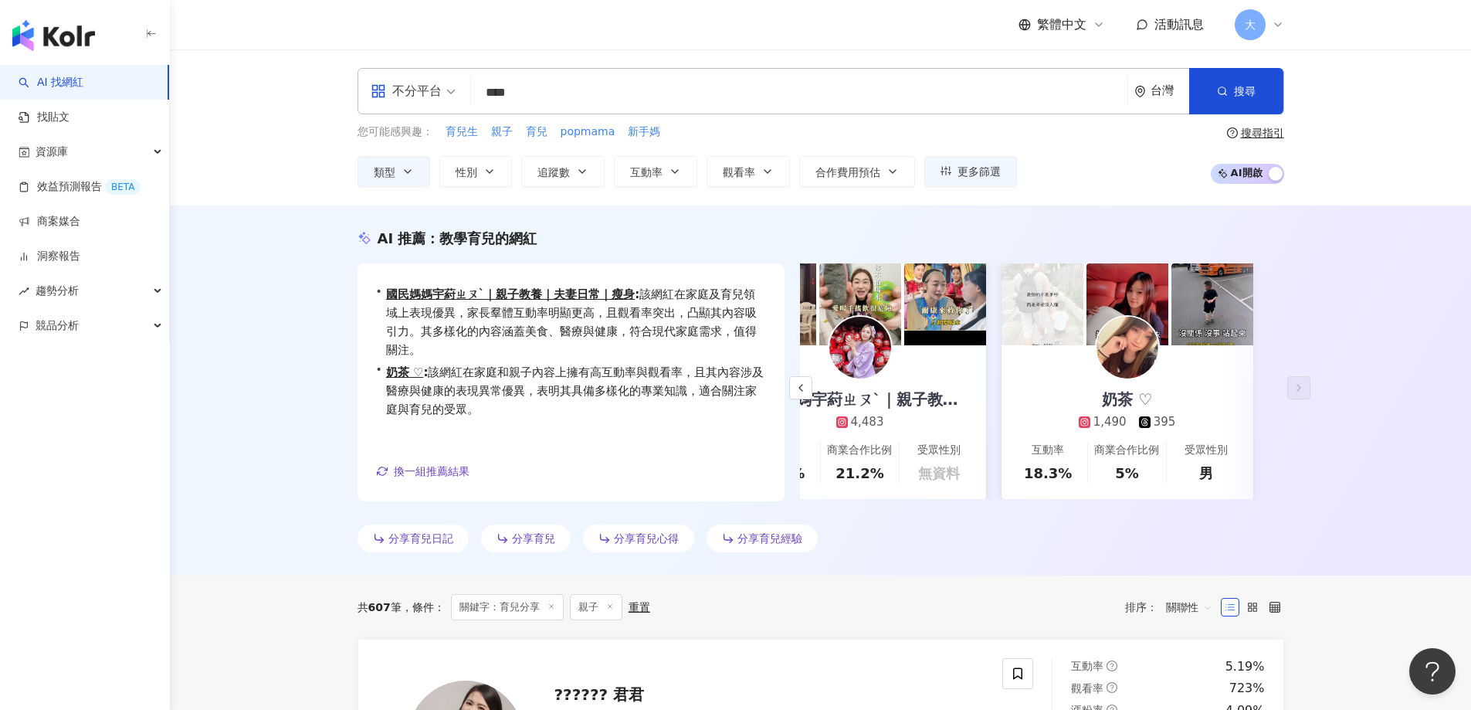
click at [563, 100] on input "****" at bounding box center [799, 92] width 644 height 29
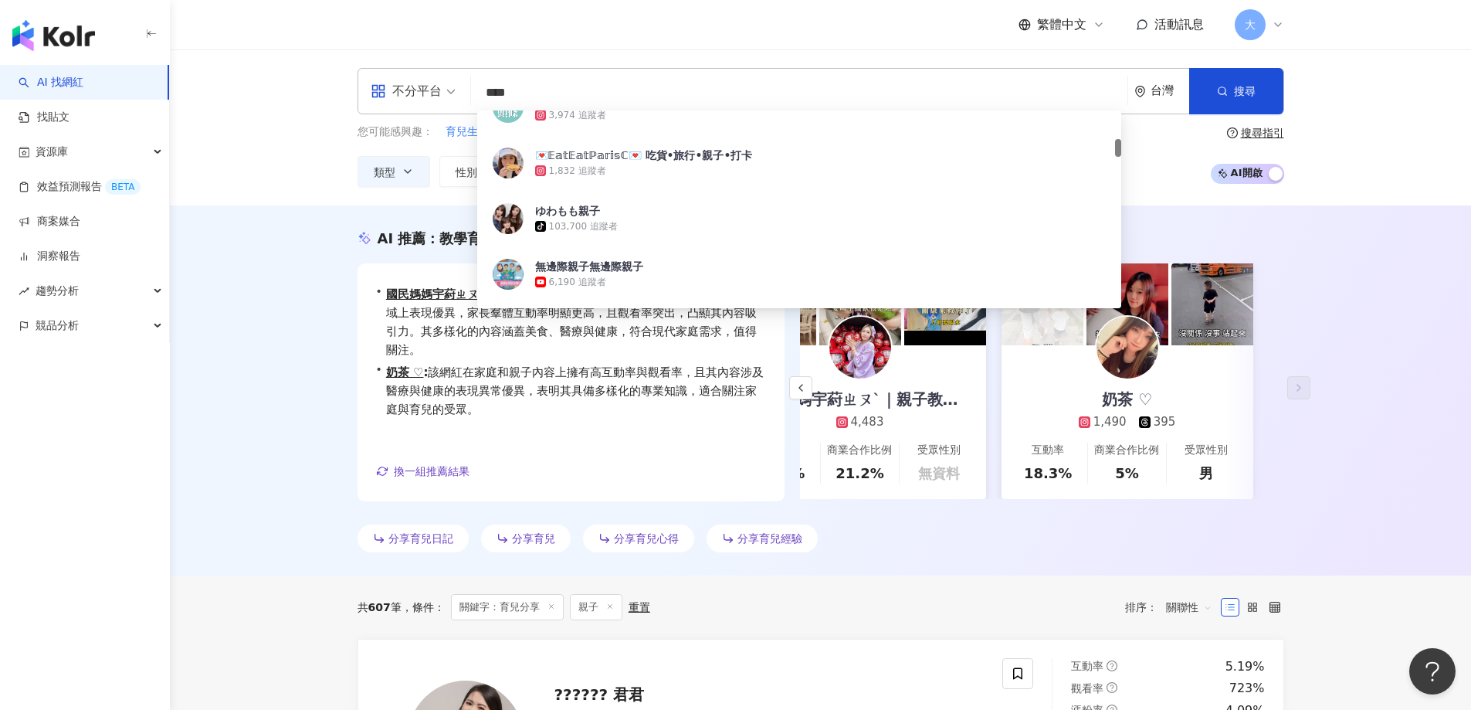
scroll to position [541, 0]
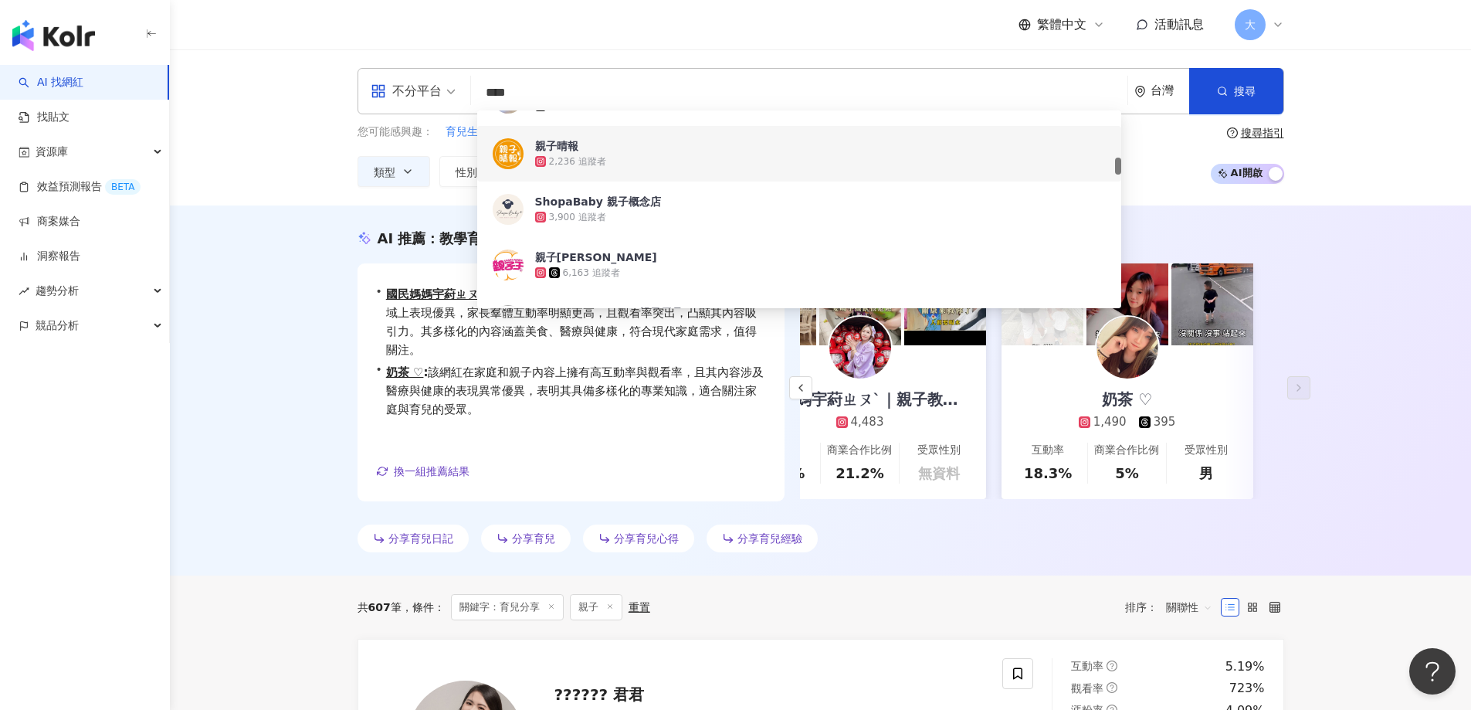
click at [304, 146] on div "不分平台 **** 台灣 搜尋 0bd840f0-81a5-4293-8fa6-d3b4a44dd93a ef1fed9f-5b8a-487c-b325-d9…" at bounding box center [821, 127] width 1302 height 156
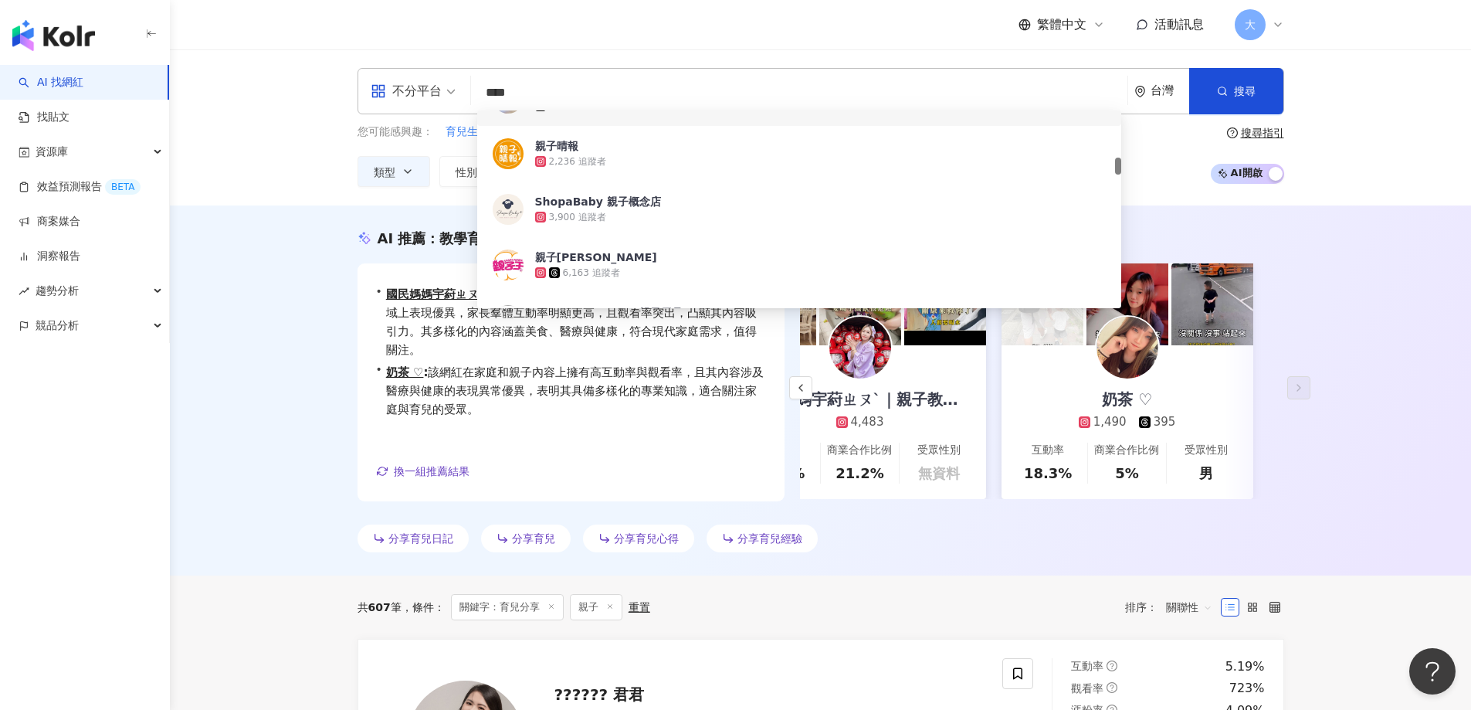
drag, startPoint x: 603, startPoint y: 101, endPoint x: 403, endPoint y: 94, distance: 200.2
click at [403, 94] on div "不分平台 **** 台灣 搜尋 ae987783-aa66-4d07-926d-ede38bfff9c7 0bd840f0-81a5-4293-8fa6-d3…" at bounding box center [821, 91] width 927 height 46
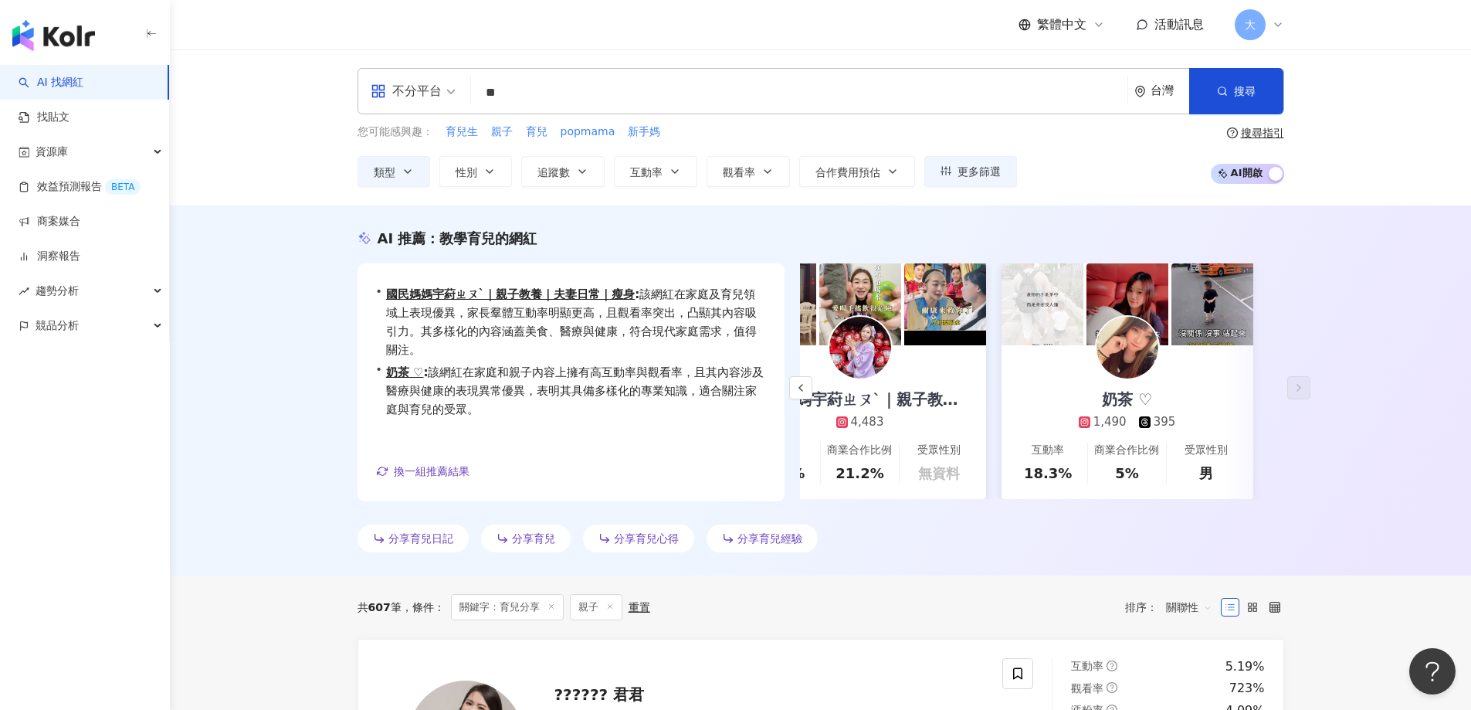
scroll to position [0, 0]
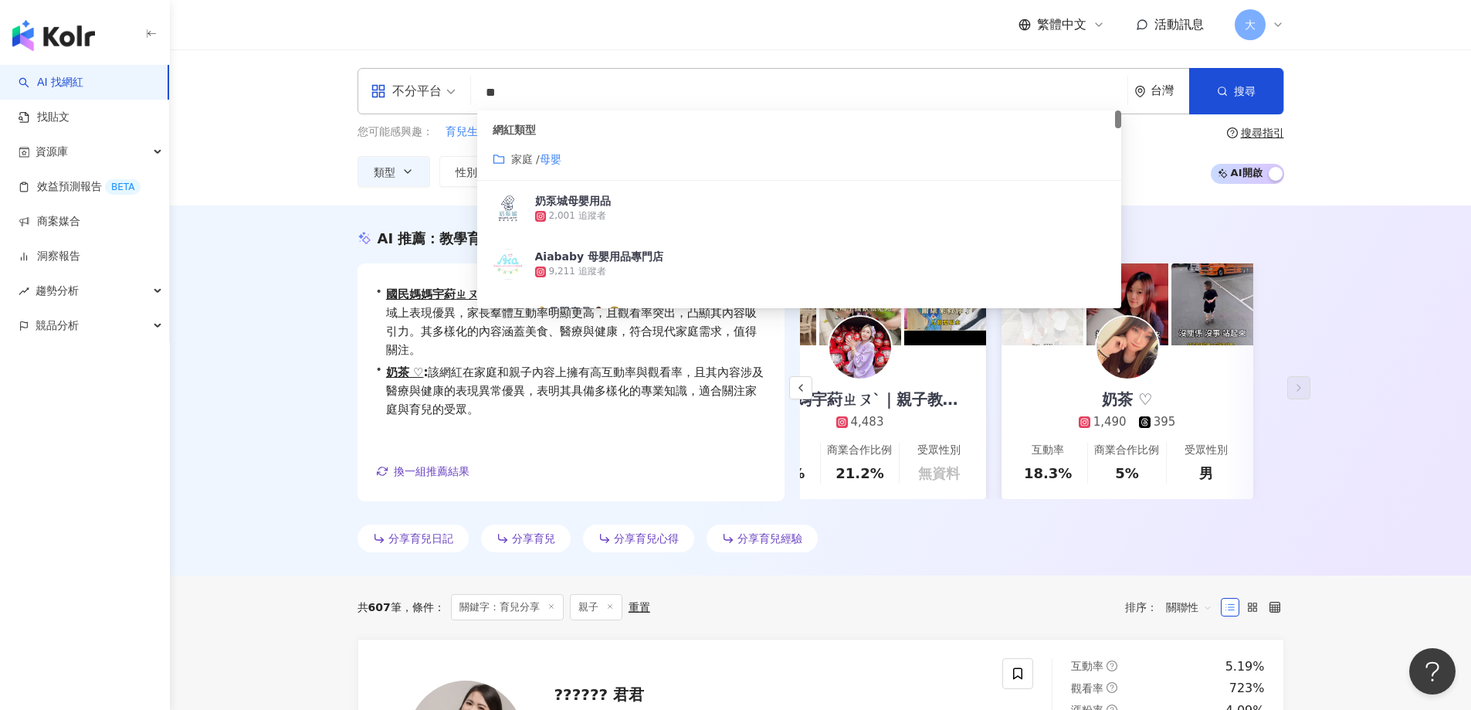
click at [560, 155] on mark "母嬰" at bounding box center [551, 159] width 22 height 12
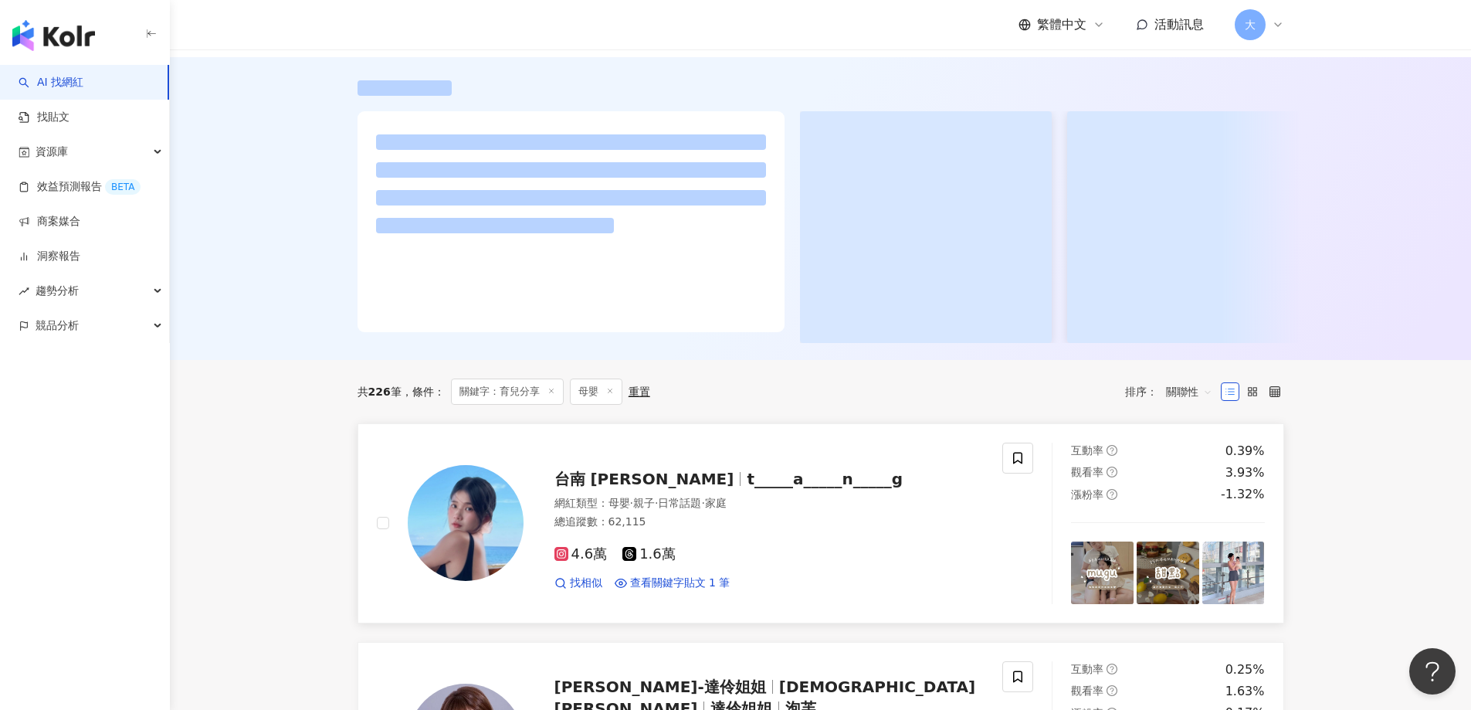
scroll to position [154, 0]
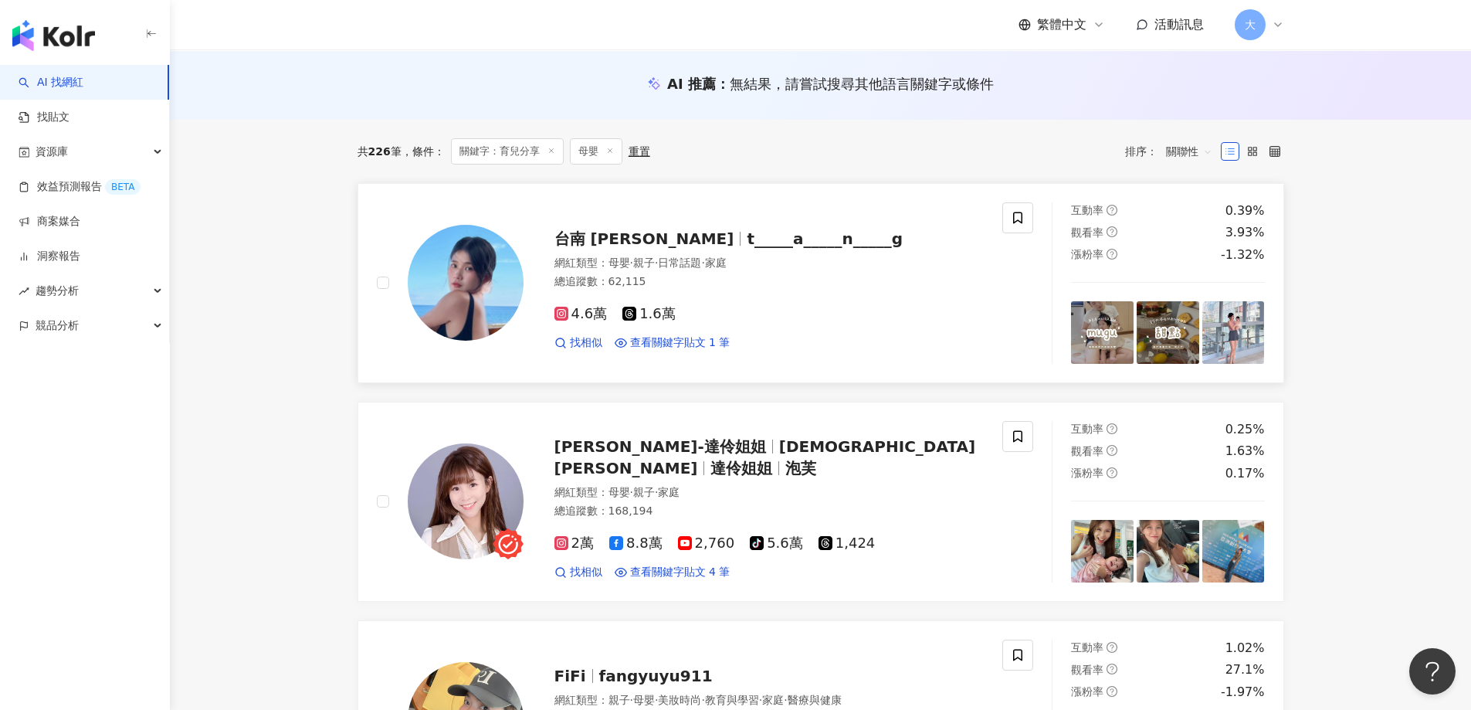
type input "**"
click at [484, 246] on img at bounding box center [466, 283] width 116 height 116
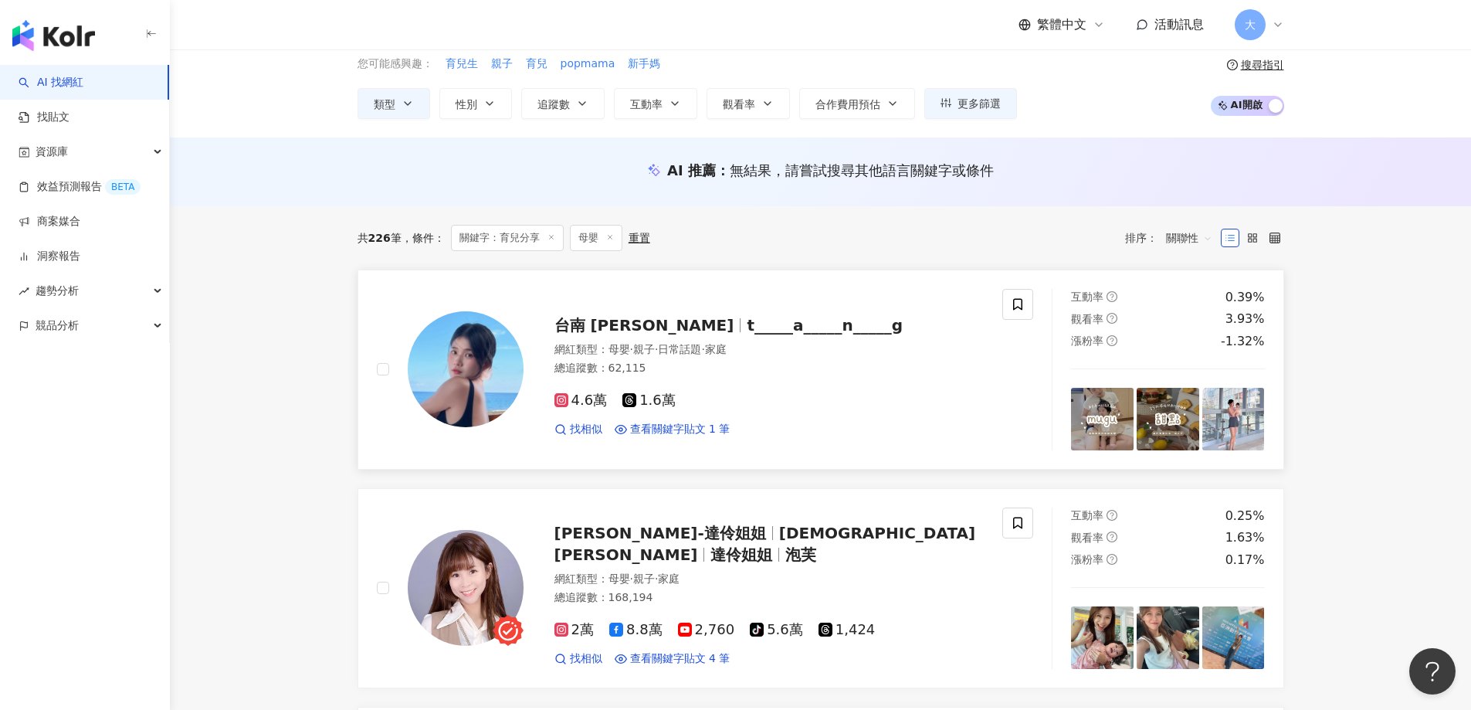
scroll to position [0, 0]
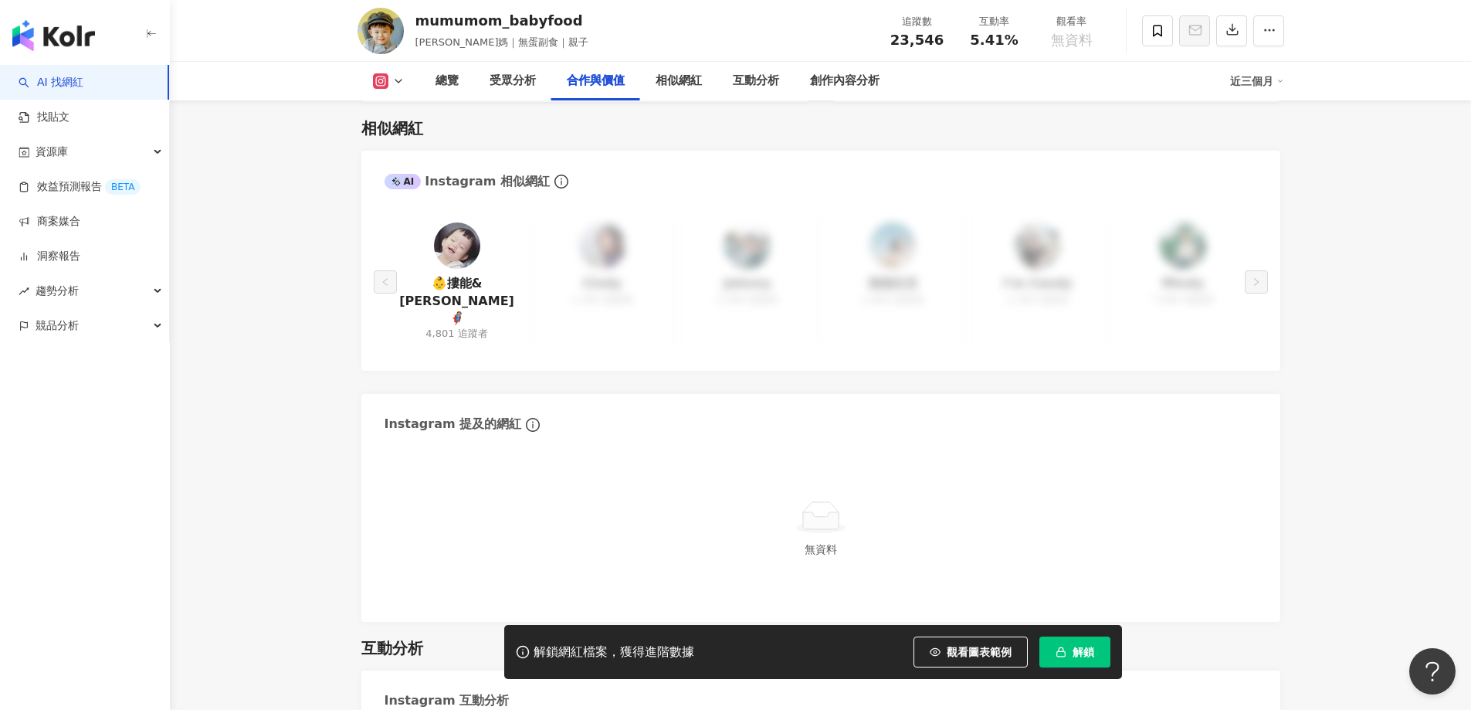
scroll to position [2549, 0]
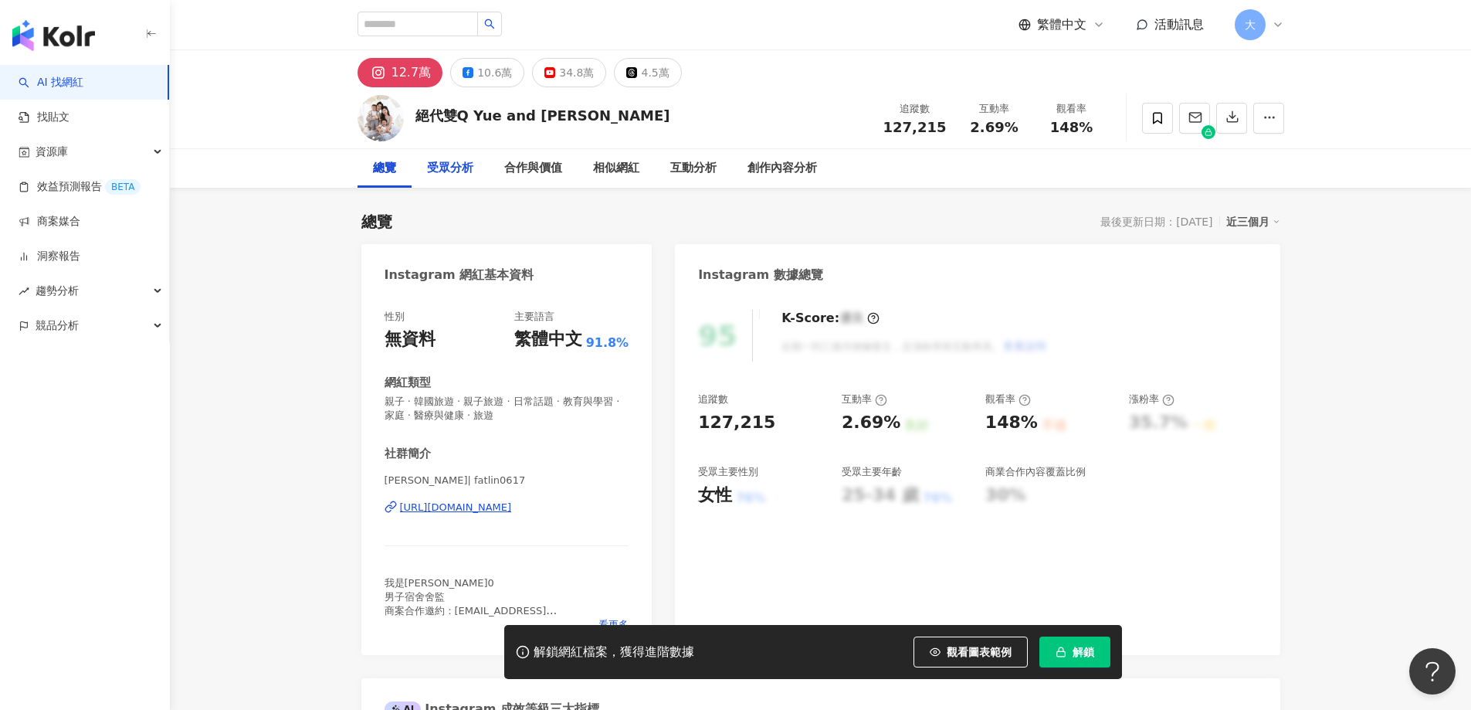
click at [440, 164] on div "受眾分析" at bounding box center [450, 168] width 46 height 19
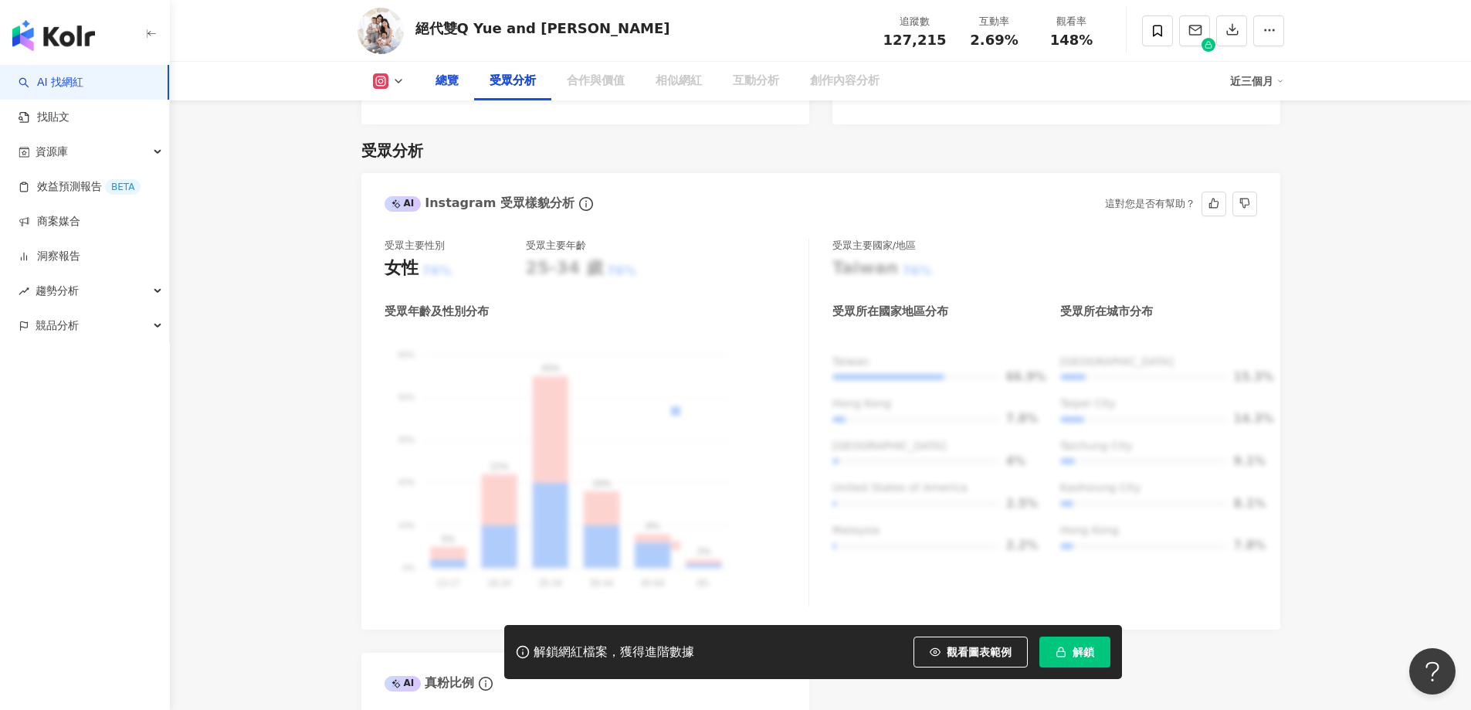
click at [436, 79] on div "總覽" at bounding box center [447, 81] width 23 height 19
click at [437, 82] on div "總覽" at bounding box center [447, 81] width 23 height 19
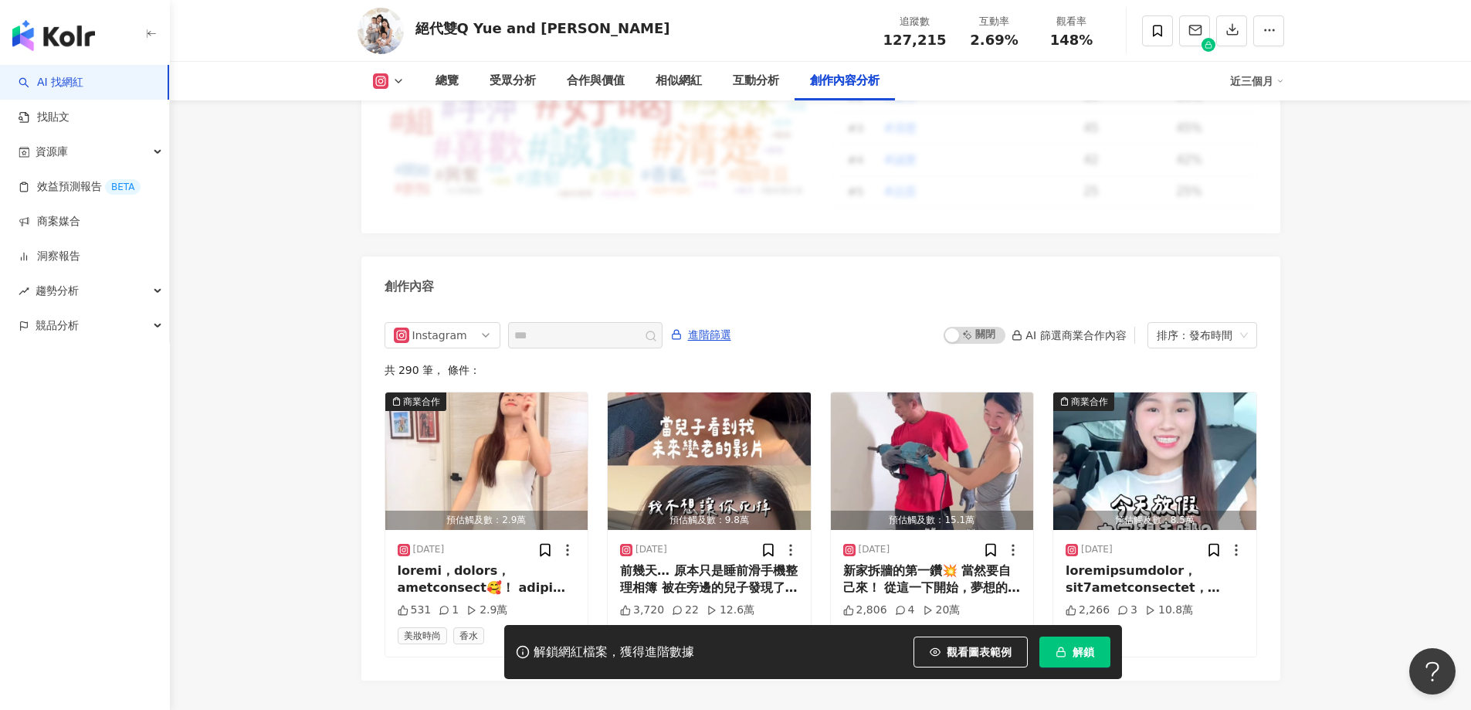
scroll to position [4713, 0]
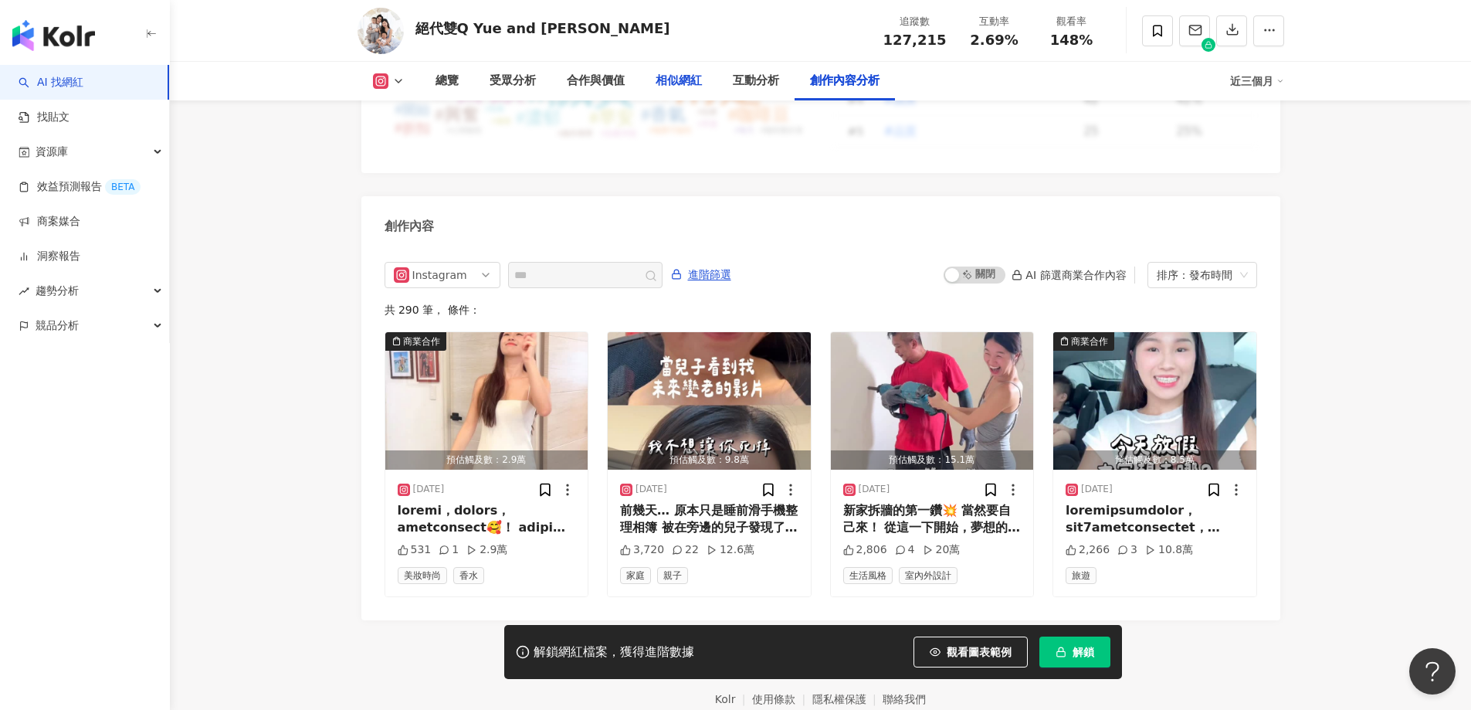
click at [668, 83] on div "相似網紅" at bounding box center [679, 81] width 46 height 19
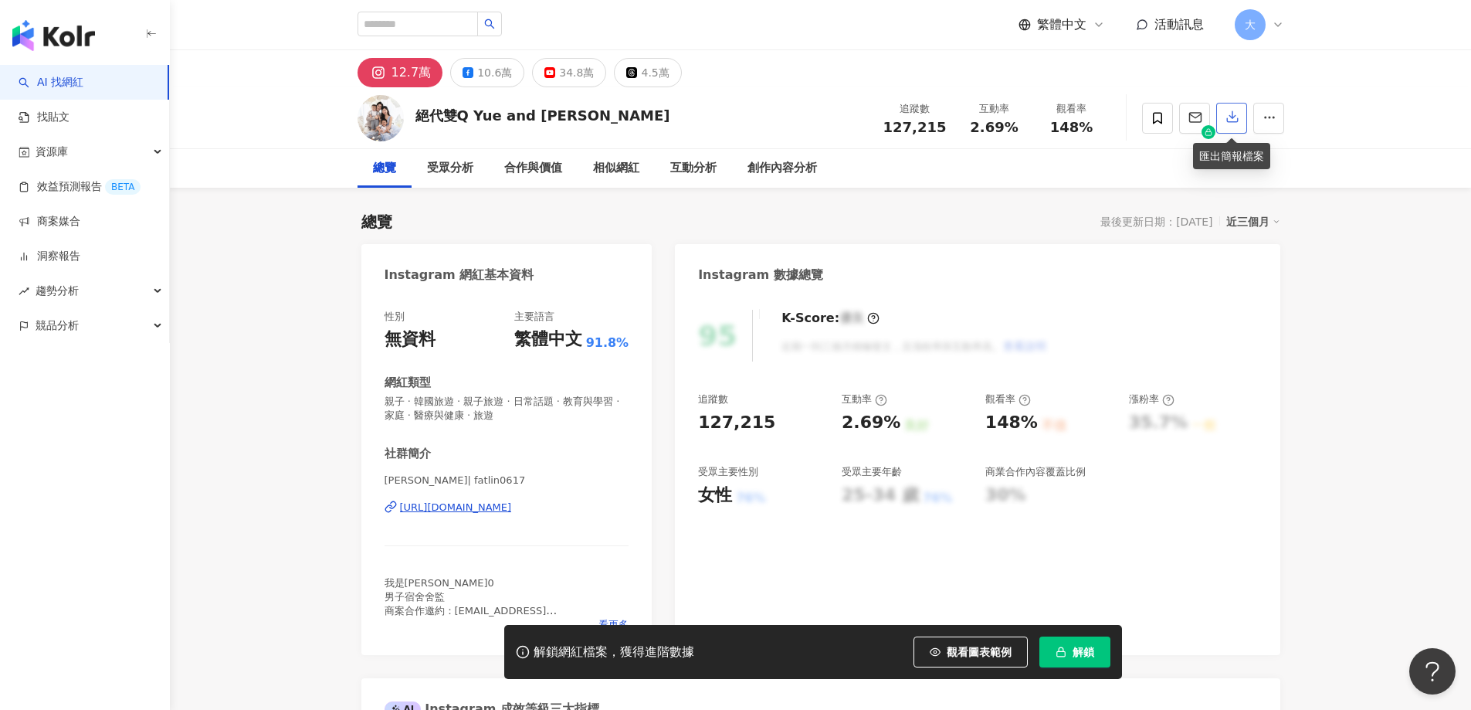
click at [1226, 118] on icon "button" at bounding box center [1233, 117] width 14 height 14
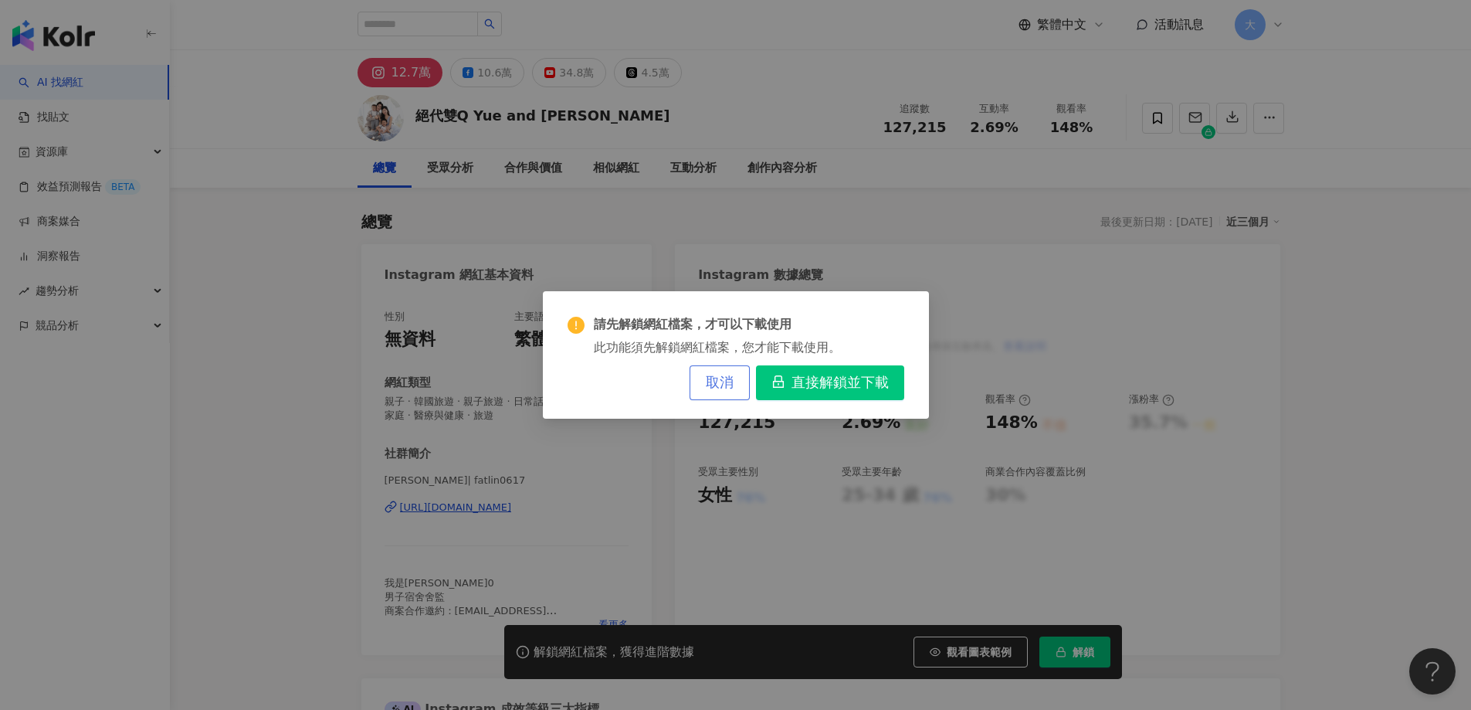
click at [720, 378] on span "取消" at bounding box center [720, 383] width 28 height 17
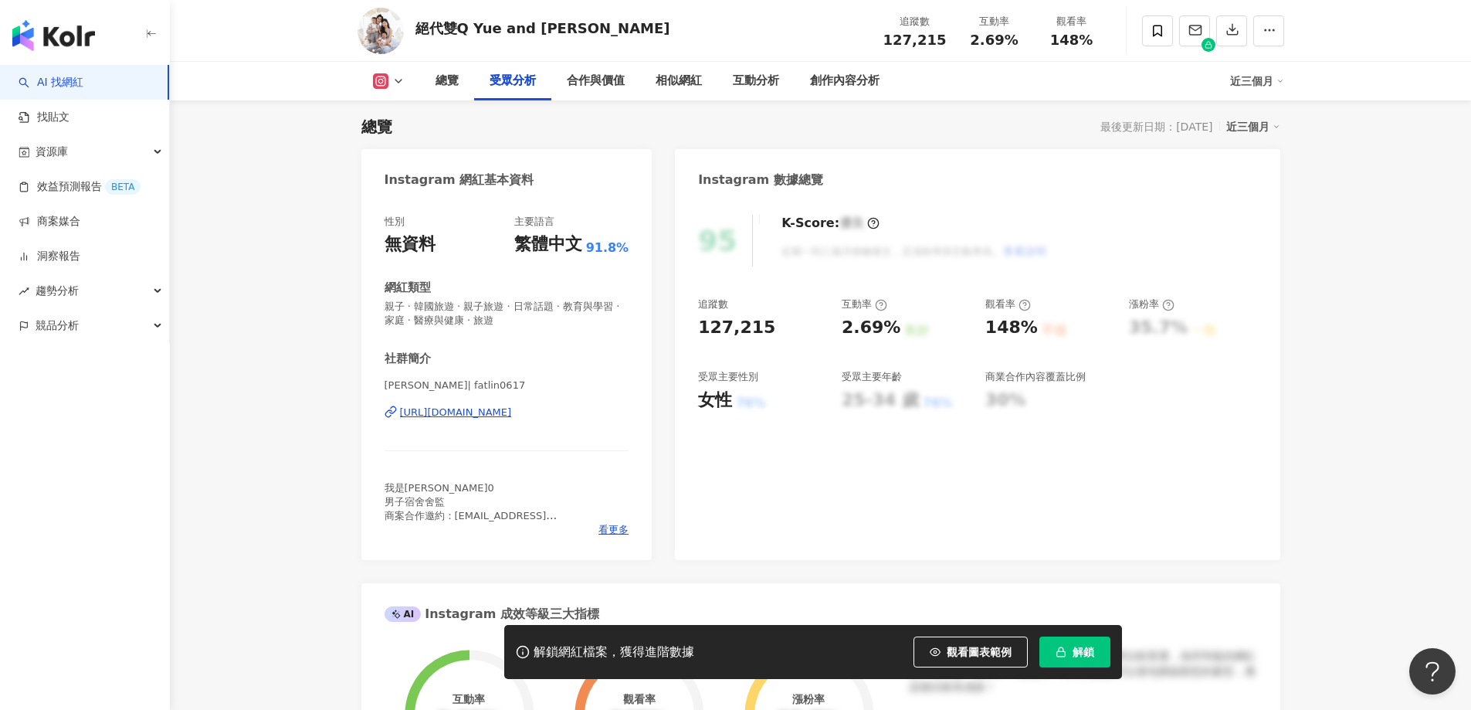
scroll to position [1333, 0]
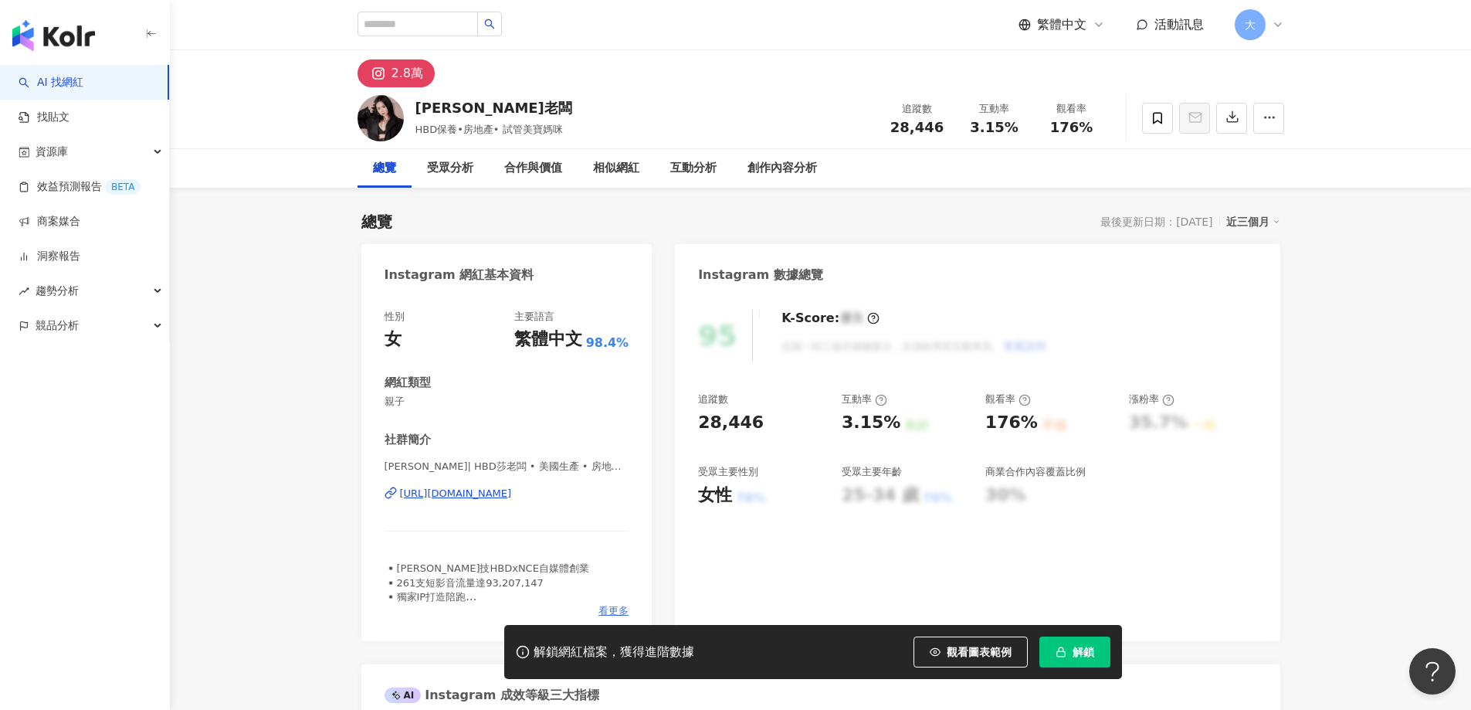
click at [620, 606] on span "看更多" at bounding box center [614, 611] width 30 height 14
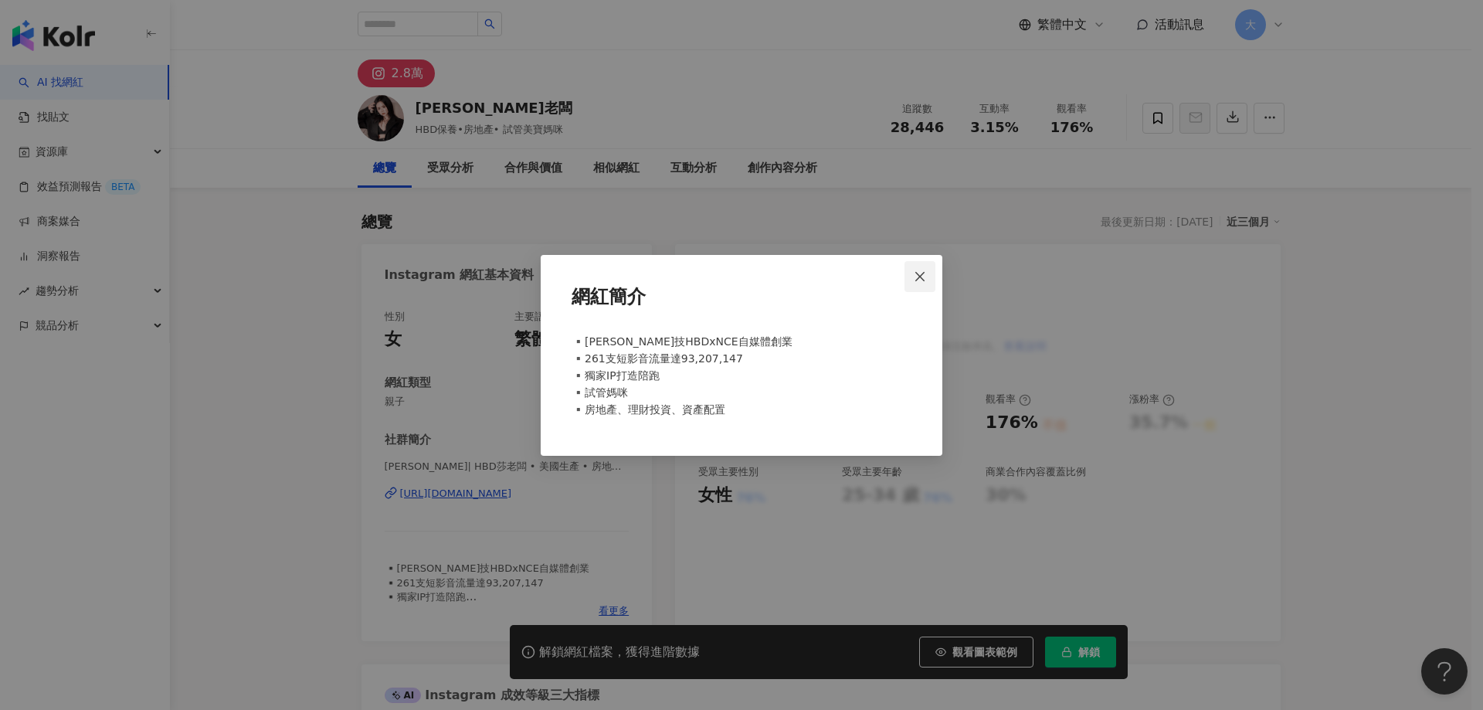
click at [909, 270] on button "Close" at bounding box center [920, 276] width 31 height 31
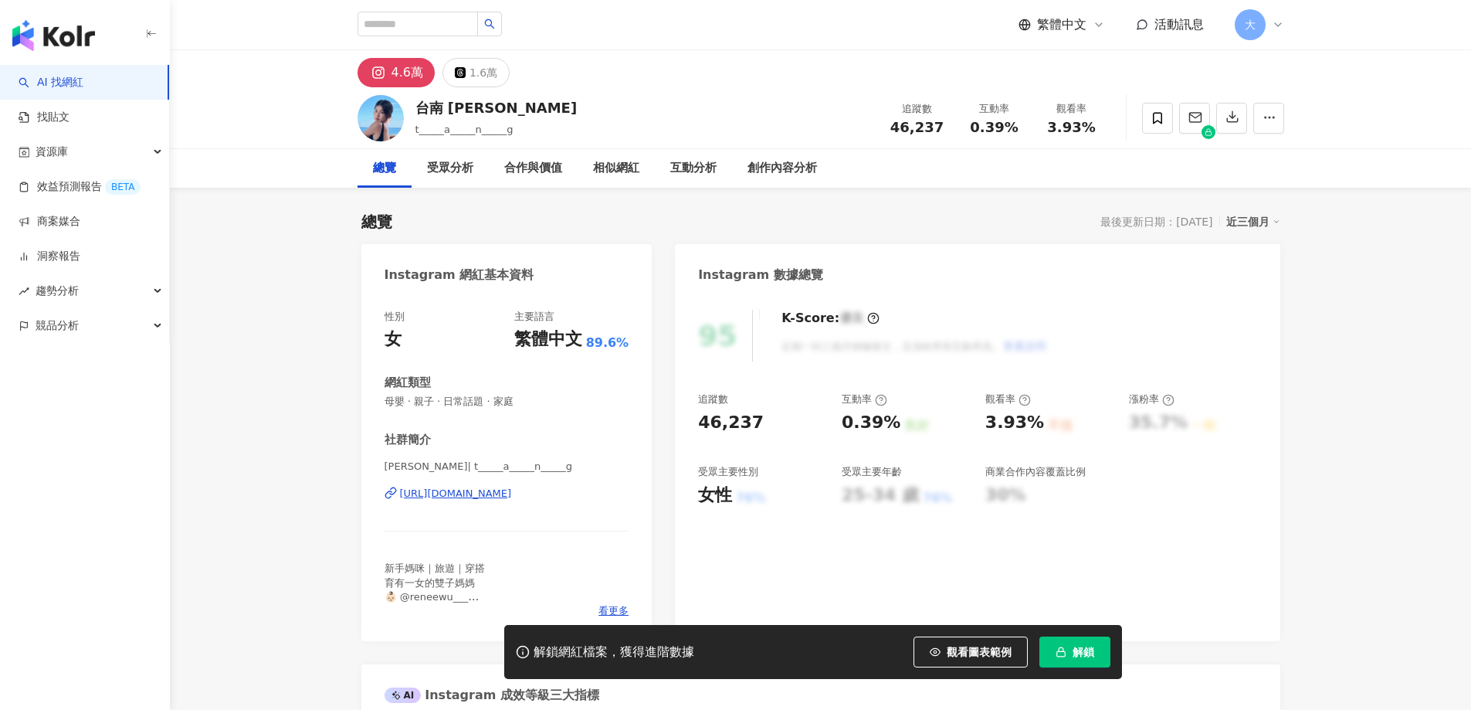
click at [512, 494] on div "https://www.instagram.com/t_____a_____n_____g/" at bounding box center [456, 494] width 112 height 14
